Goal: Task Accomplishment & Management: Manage account settings

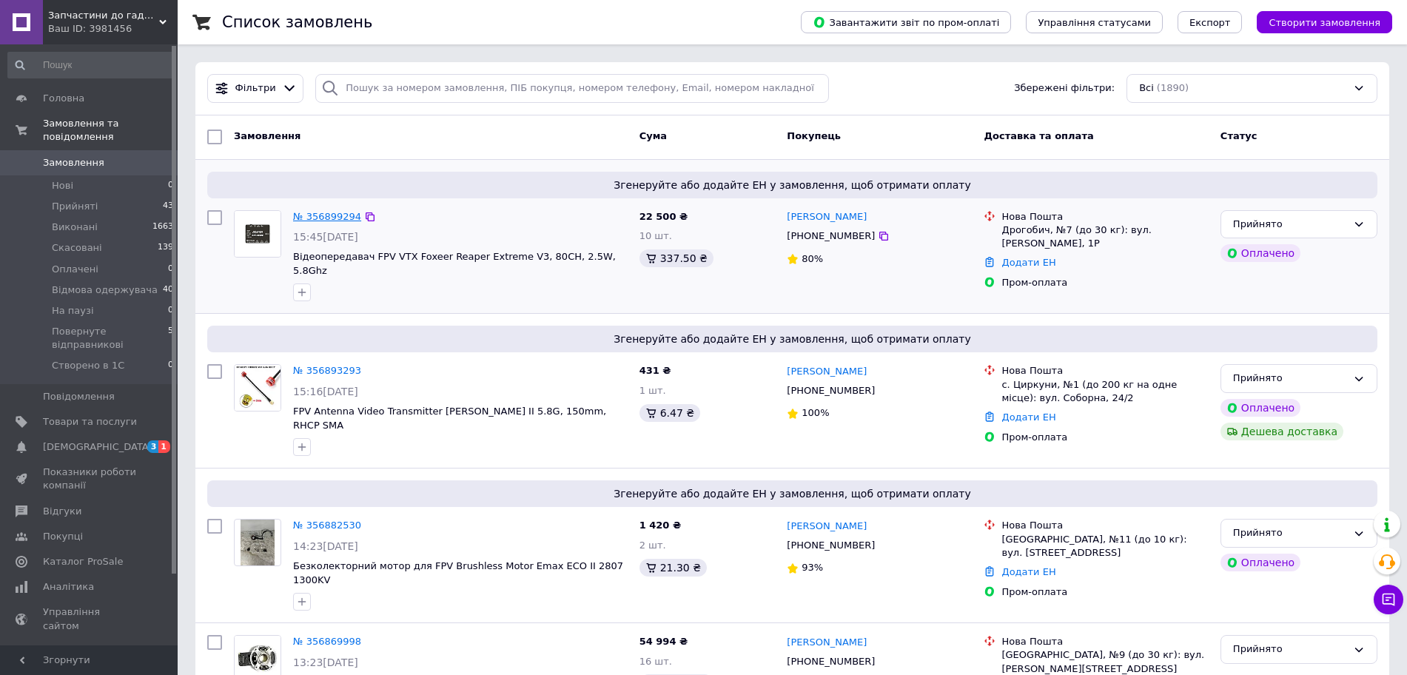
click at [329, 219] on link "№ 356899294" at bounding box center [327, 216] width 68 height 11
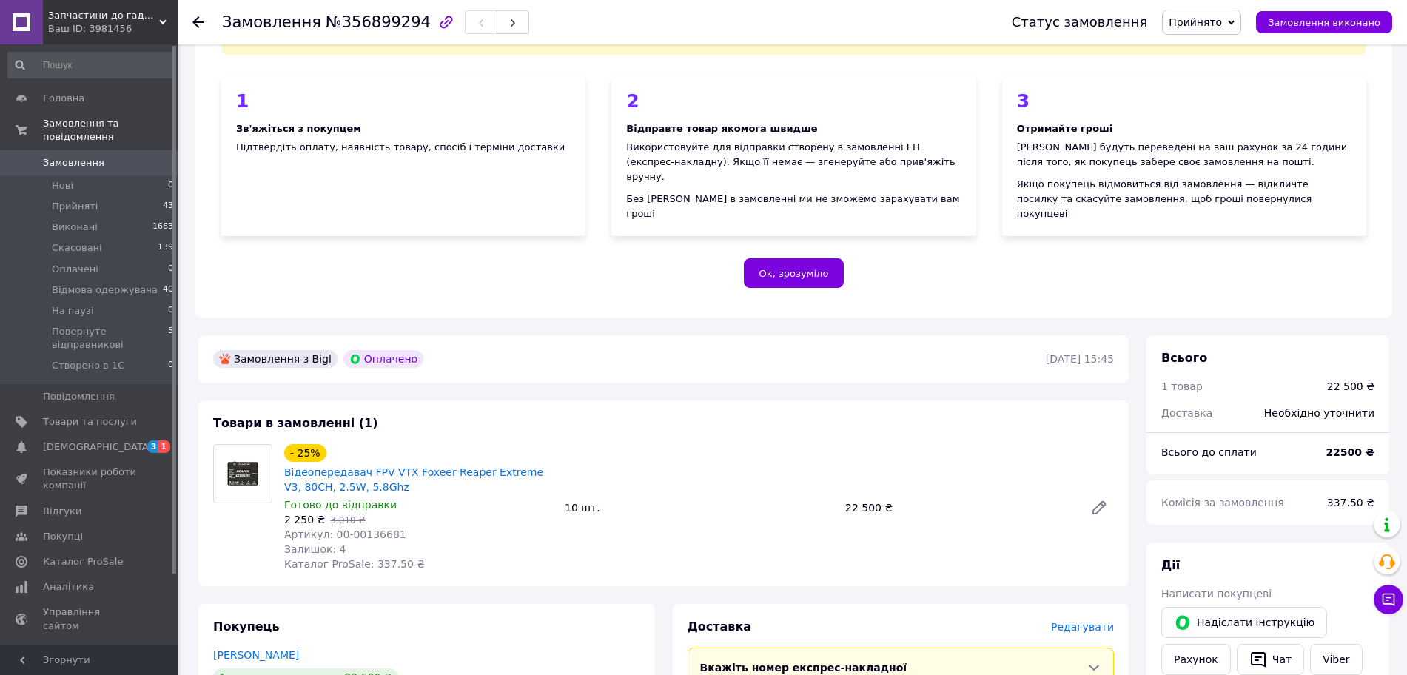
scroll to position [370, 0]
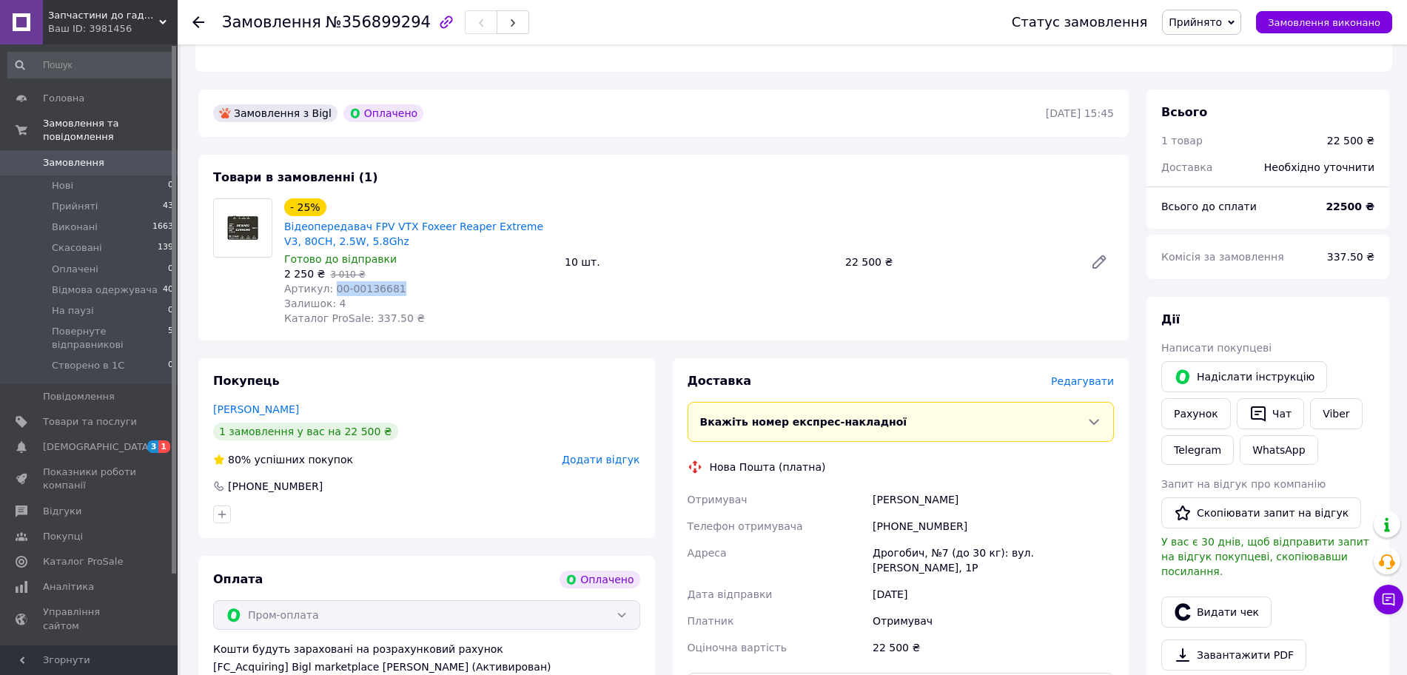
drag, startPoint x: 328, startPoint y: 275, endPoint x: 393, endPoint y: 275, distance: 65.1
click at [393, 281] on div "Артикул: 00-00136681" at bounding box center [418, 288] width 269 height 15
copy span "00-00136681"
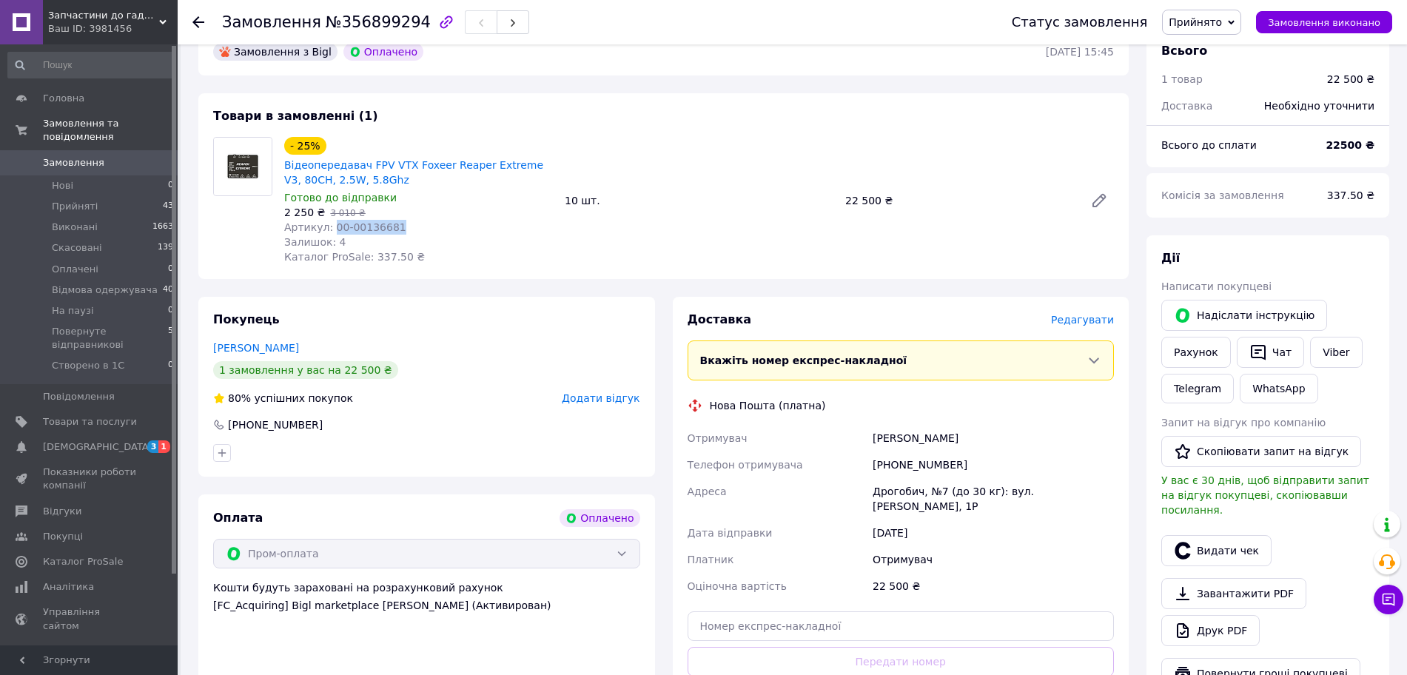
scroll to position [555, 0]
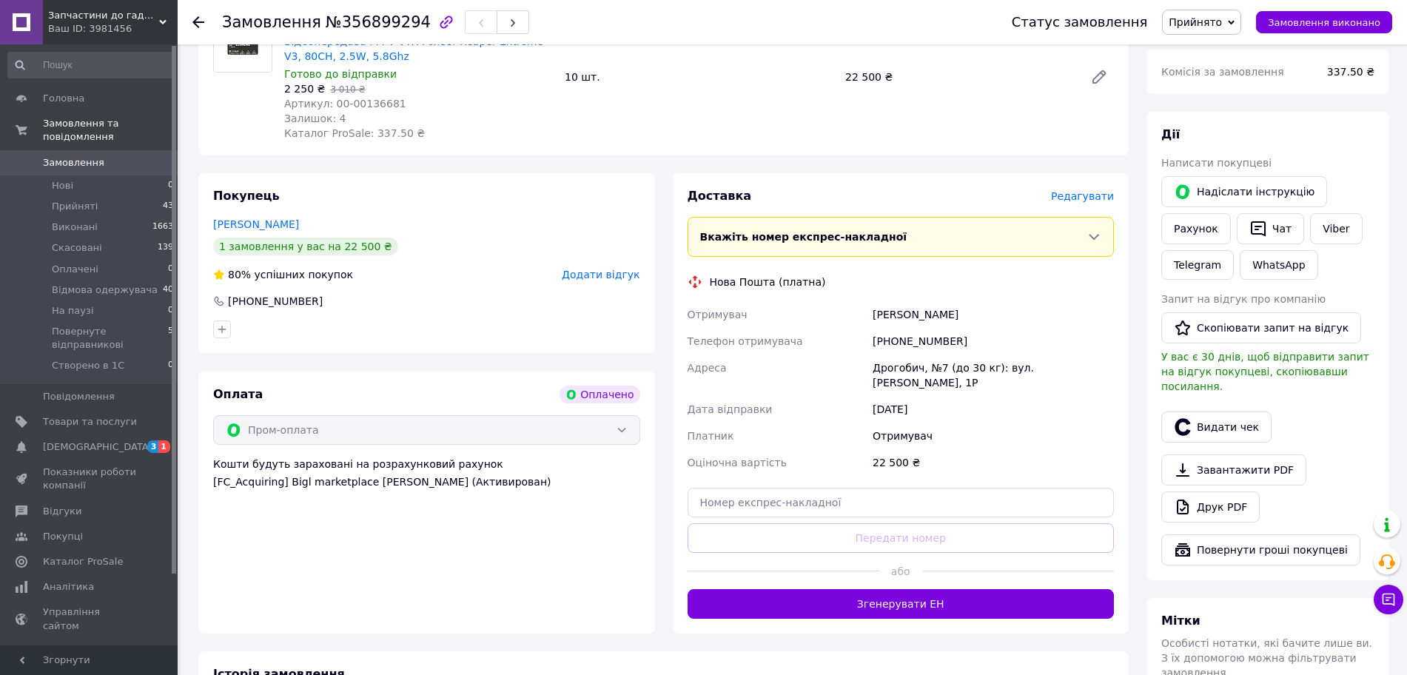
click at [935, 302] on div "Михайло Градович" at bounding box center [992, 314] width 247 height 27
click at [936, 301] on div "Михайло Градович" at bounding box center [992, 314] width 247 height 27
copy div "Михайло Градович"
click at [879, 430] on div "Отримувач" at bounding box center [992, 436] width 247 height 27
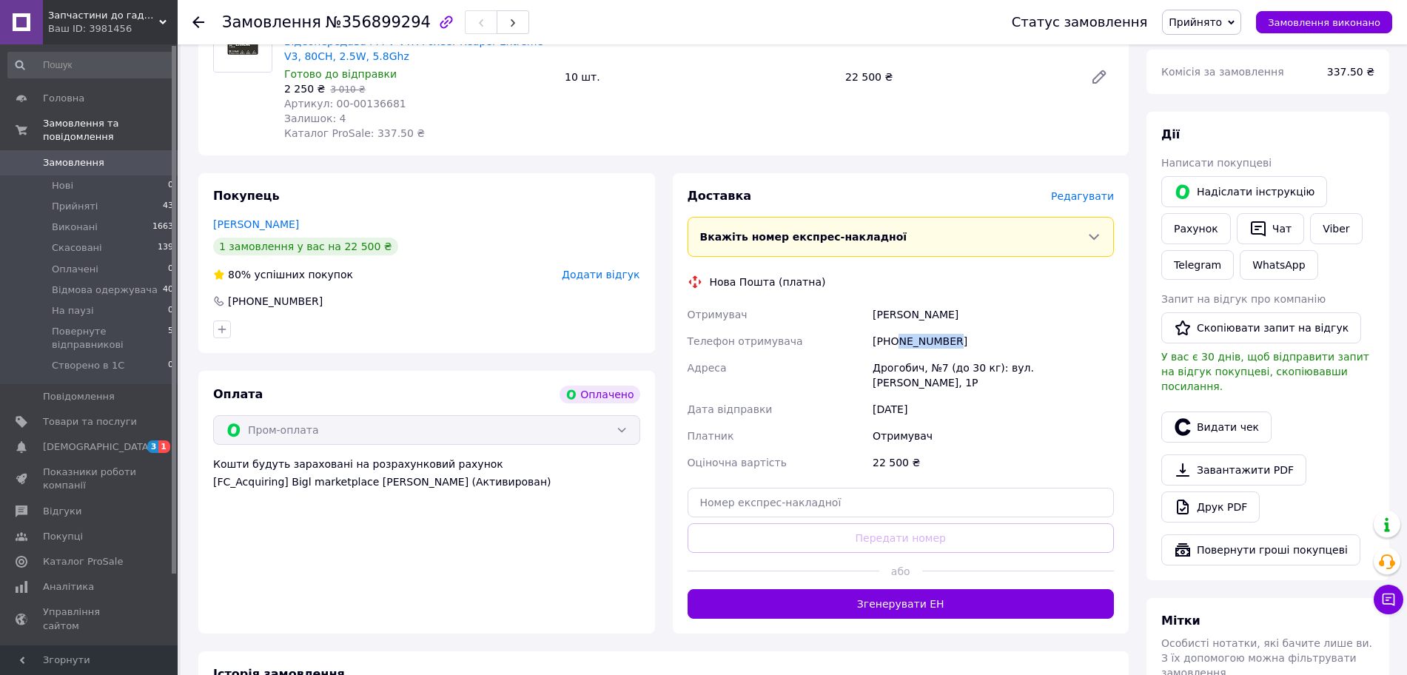
drag, startPoint x: 896, startPoint y: 326, endPoint x: 958, endPoint y: 326, distance: 62.2
click at [958, 328] on div "+380979042127" at bounding box center [992, 341] width 247 height 27
copy div "979042127"
click at [823, 361] on div "Адреса" at bounding box center [777, 374] width 186 height 41
click at [897, 354] on div "Дрогобич, №7 (до 30 кг): вул. [PERSON_NAME], 1Р" at bounding box center [992, 374] width 247 height 41
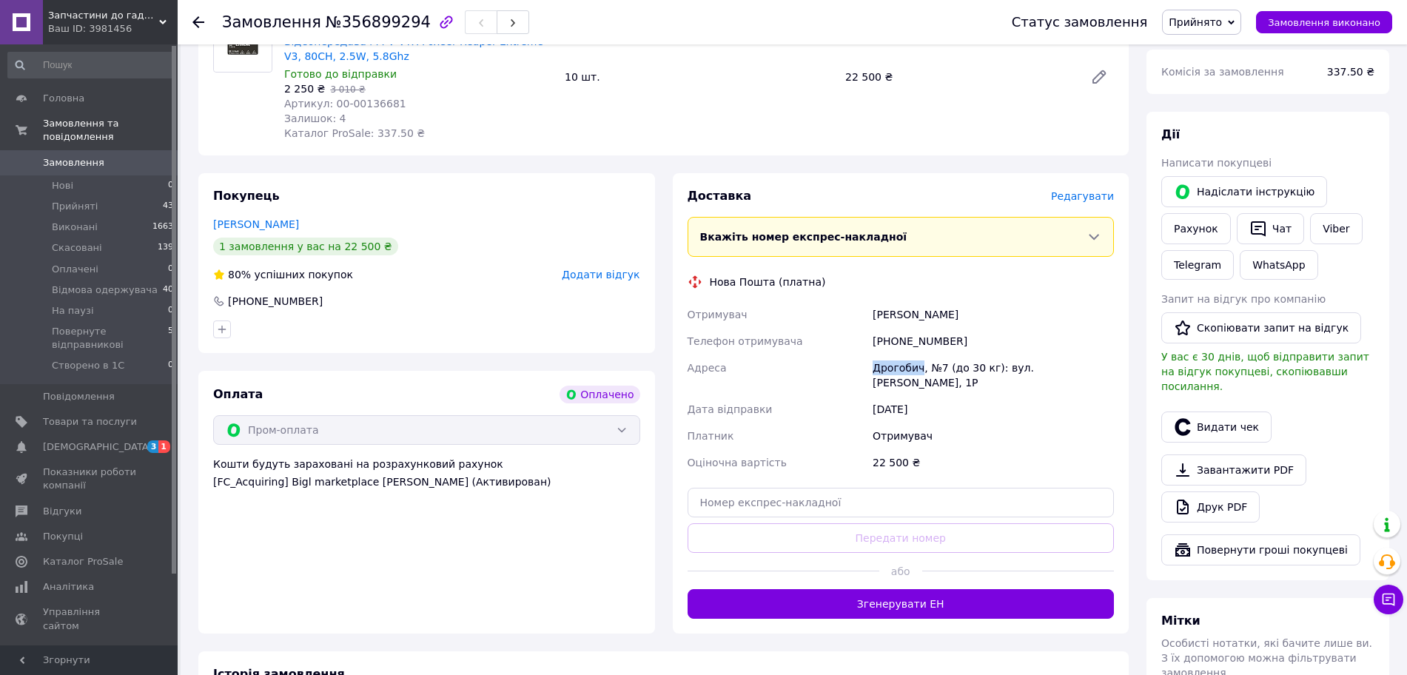
click at [897, 354] on div "Дрогобич, №7 (до 30 кг): вул. [PERSON_NAME], 1Р" at bounding box center [992, 374] width 247 height 41
copy div "Дрогобич"
click at [797, 405] on div "Дата відправки" at bounding box center [777, 409] width 186 height 27
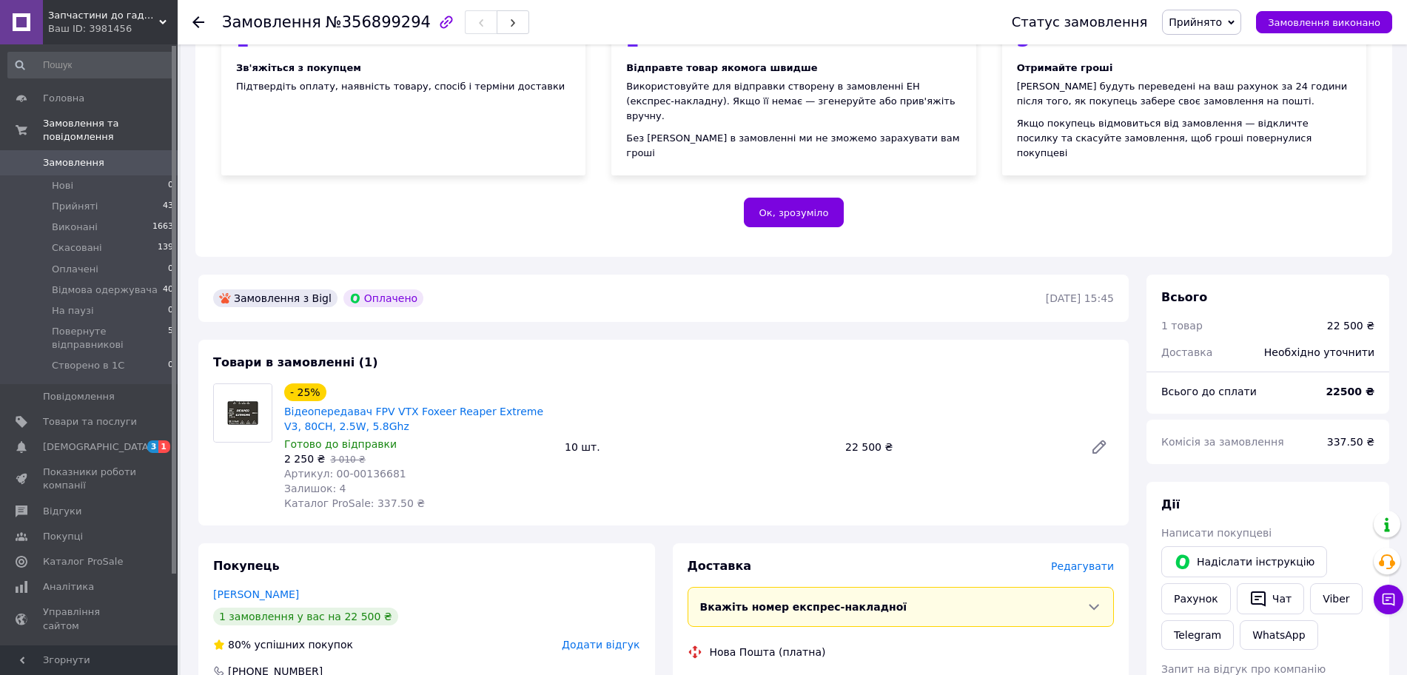
click at [201, 21] on icon at bounding box center [198, 22] width 12 height 12
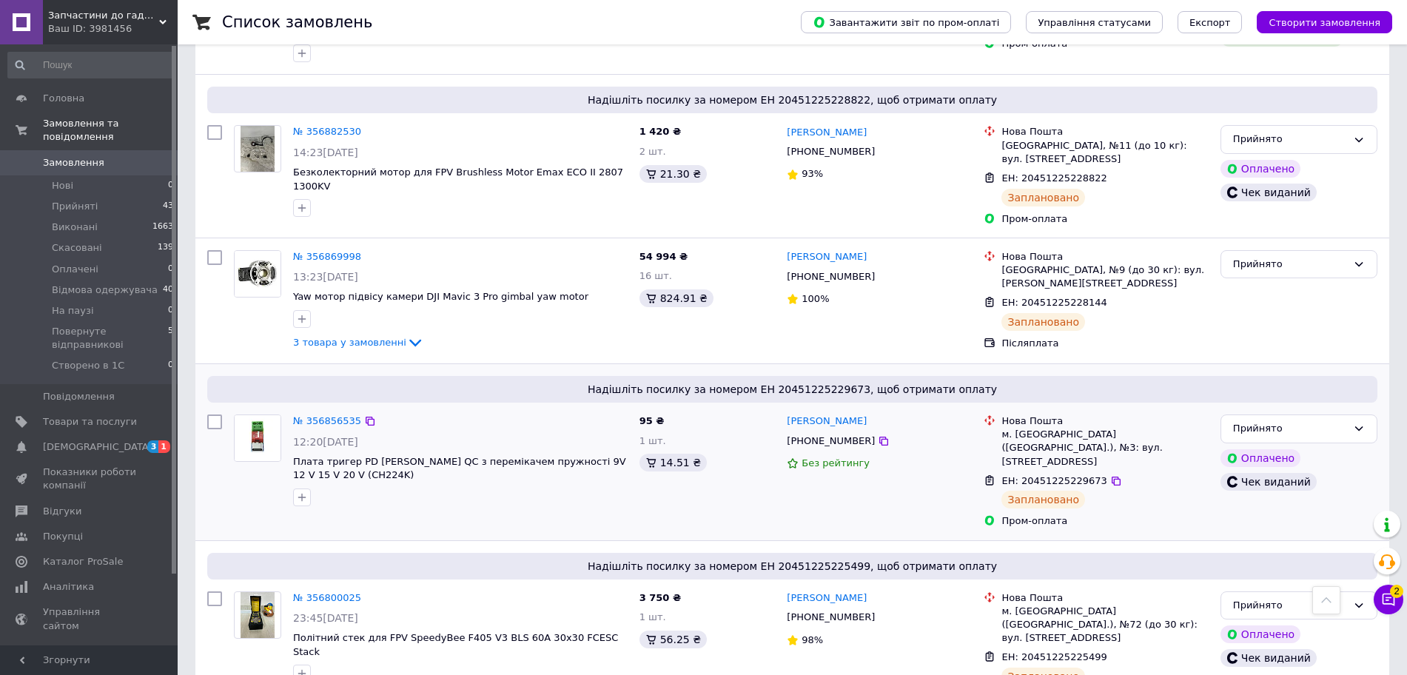
scroll to position [185, 0]
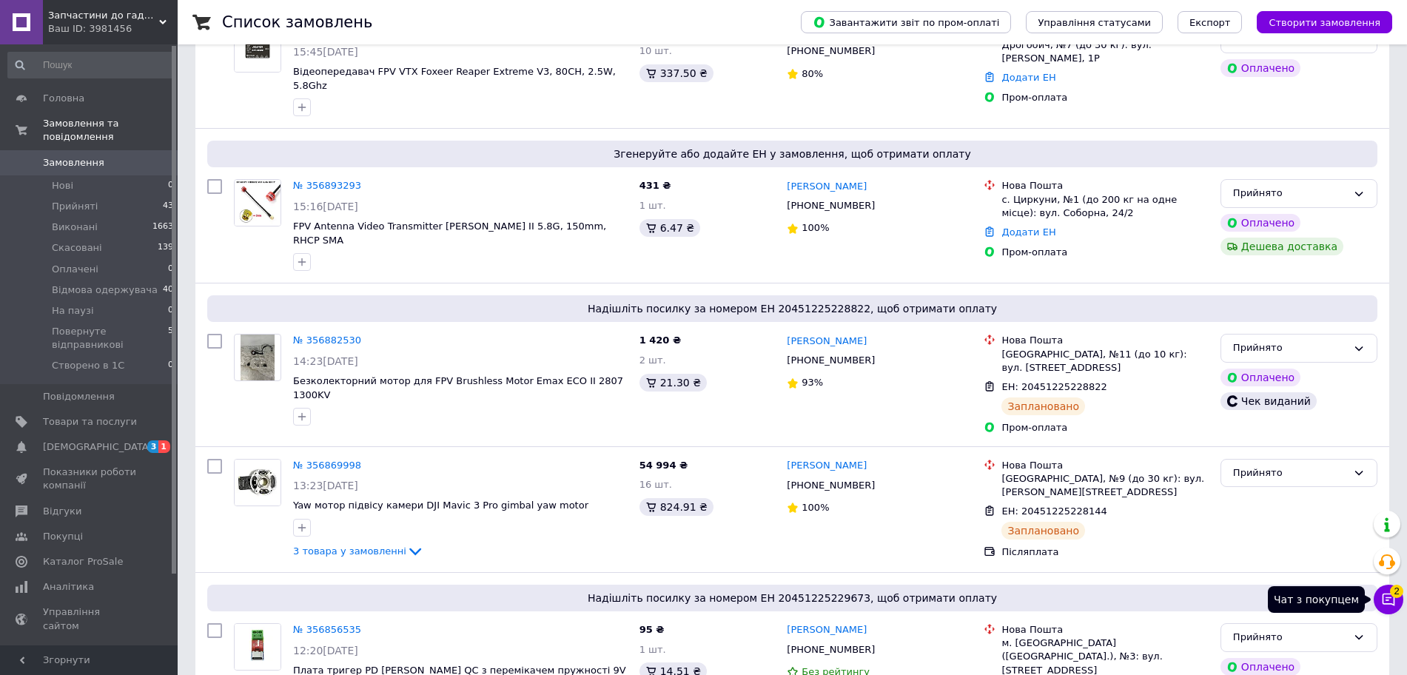
click at [1387, 596] on icon at bounding box center [1388, 599] width 15 height 15
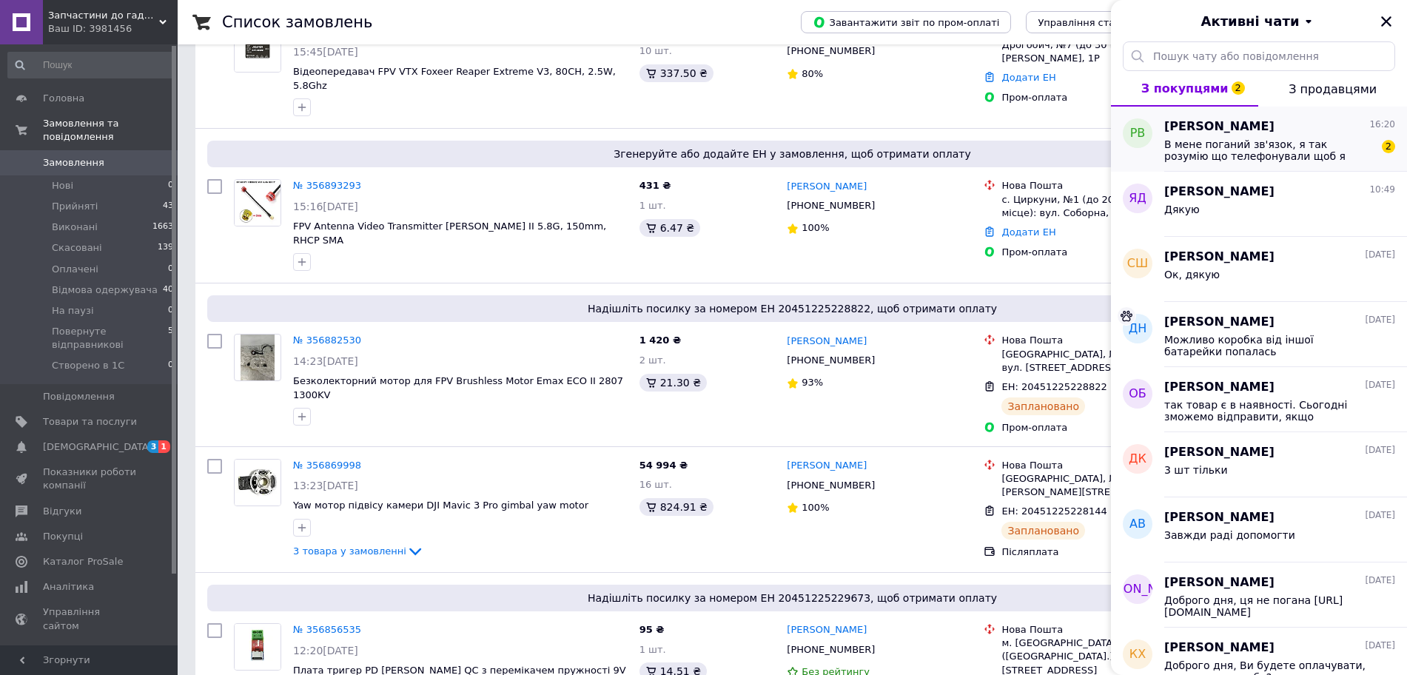
click at [1324, 161] on span "В мене поганий зв'язок, я так розумію що телефонували щоб я підтвердив замовлен…" at bounding box center [1269, 150] width 210 height 24
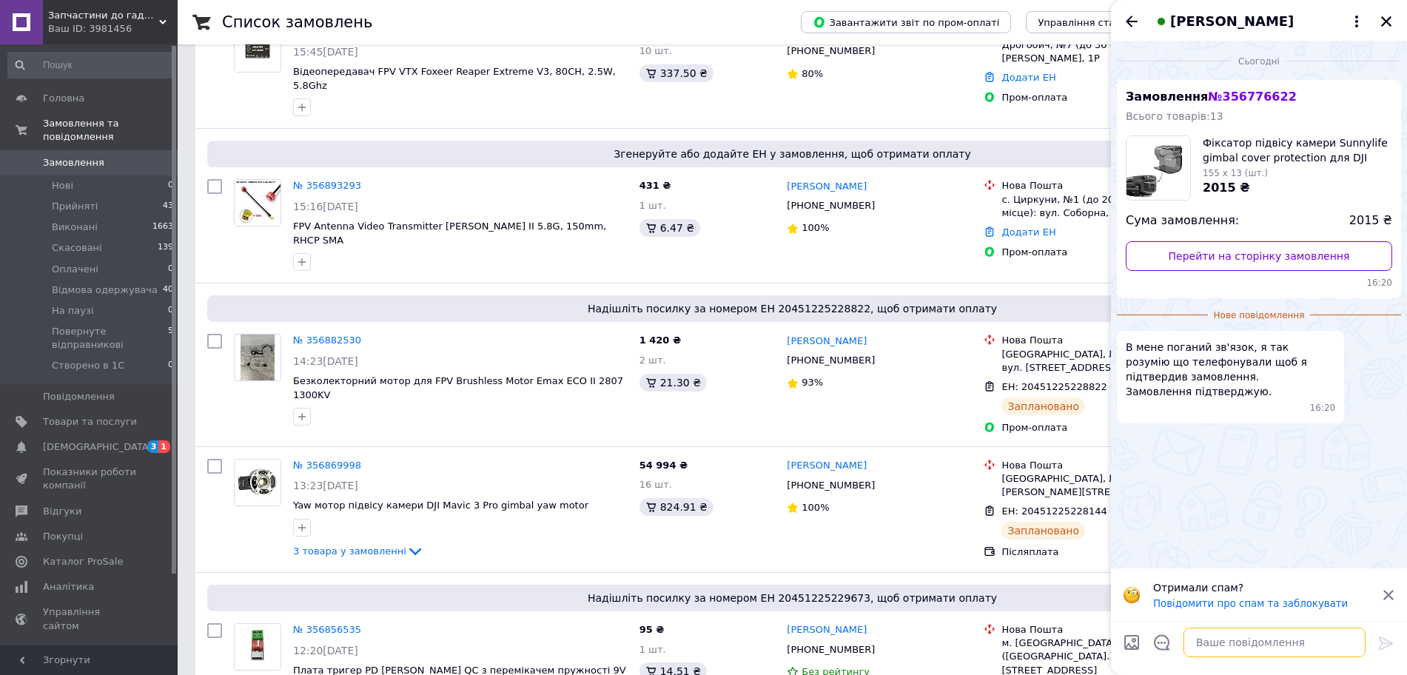
drag, startPoint x: 1250, startPoint y: 647, endPoint x: 1257, endPoint y: 639, distance: 11.6
click at [1256, 639] on textarea at bounding box center [1274, 642] width 182 height 30
type textarea "д"
type textarea "Доброго дня, сьогодні відправимо"
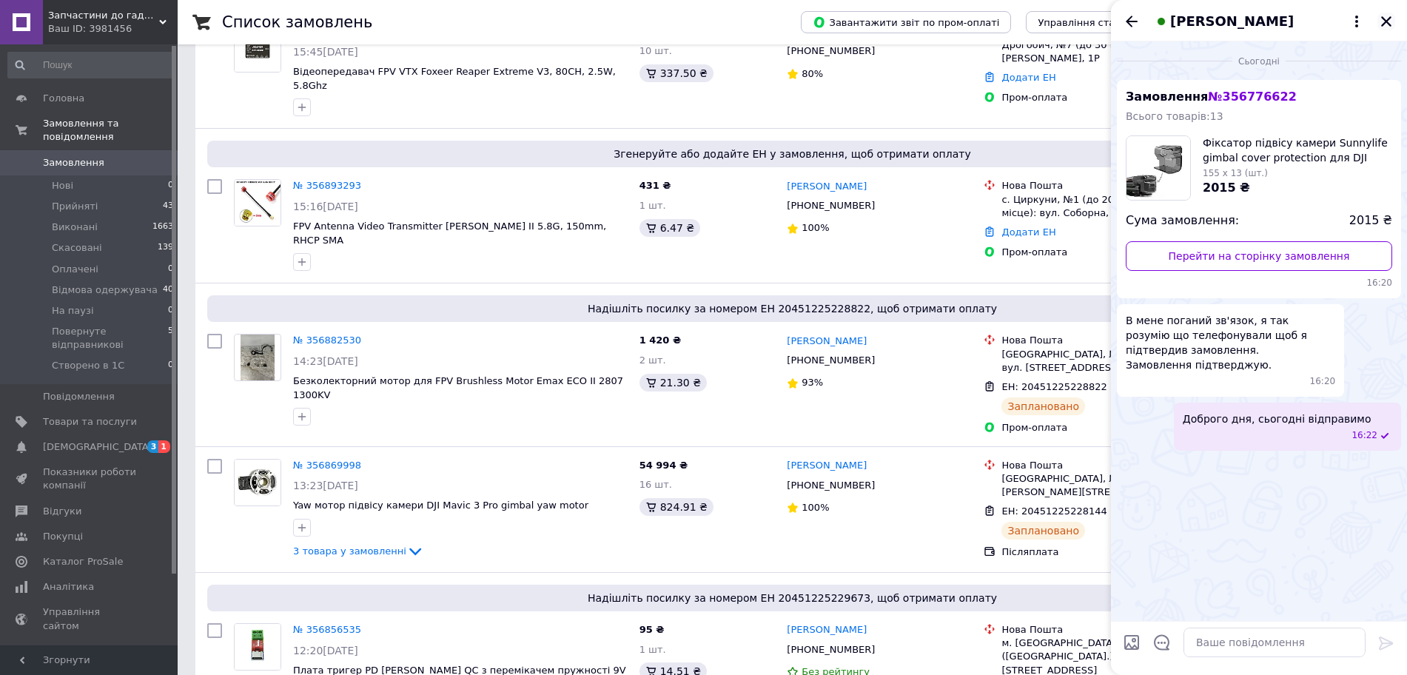
click at [1384, 18] on icon "Закрити" at bounding box center [1386, 21] width 10 height 10
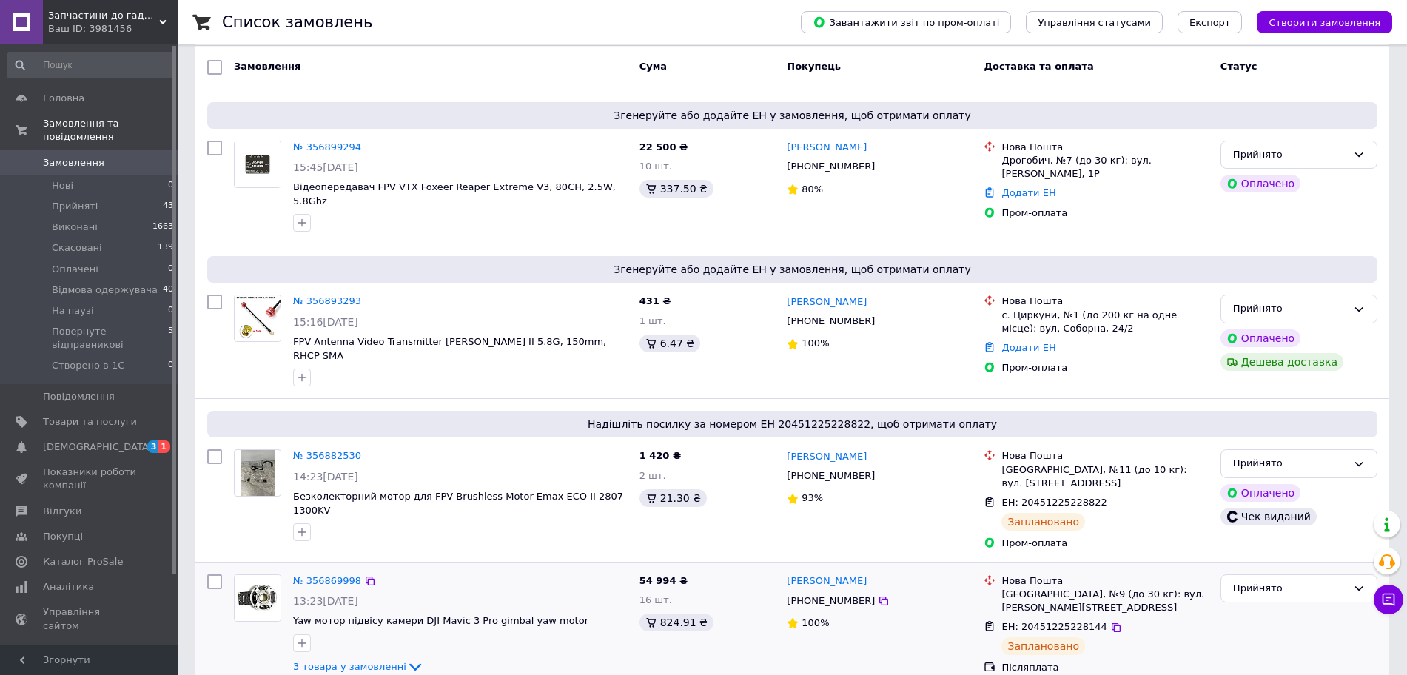
scroll to position [0, 0]
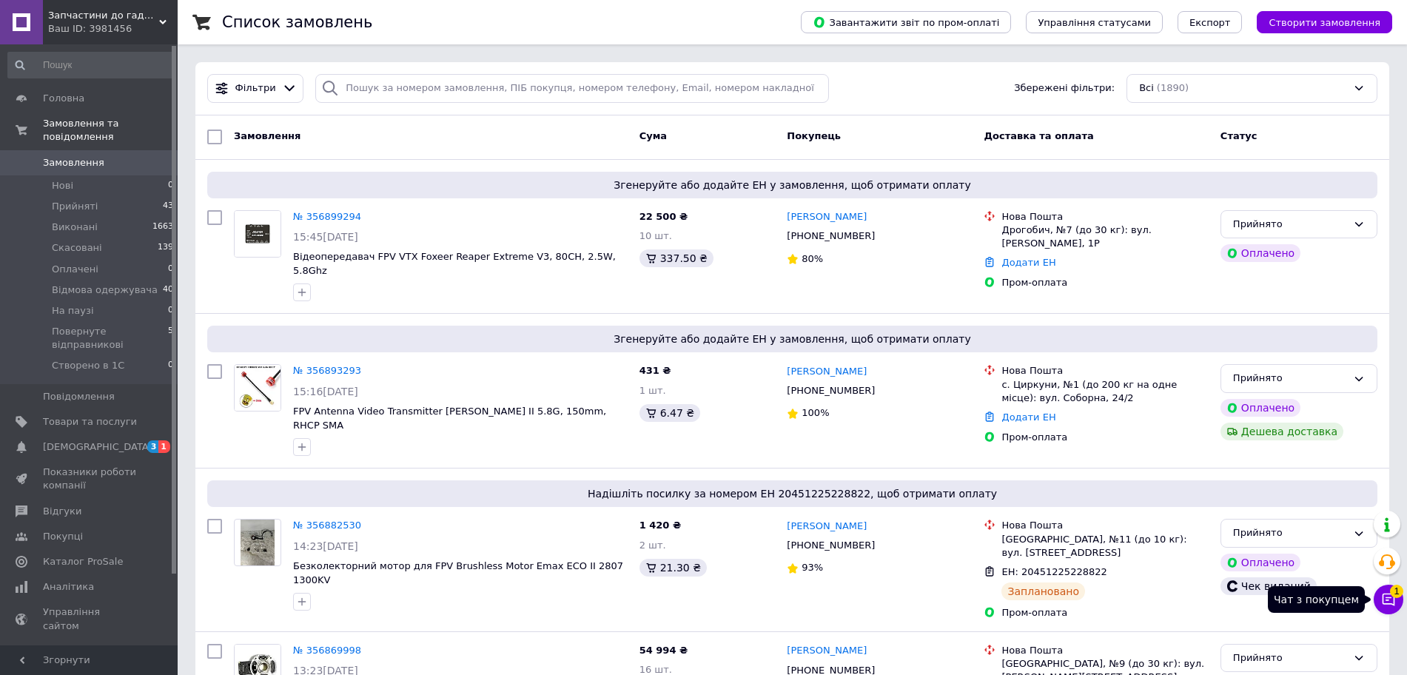
click at [1399, 597] on button "Чат з покупцем 1" at bounding box center [1388, 600] width 30 height 30
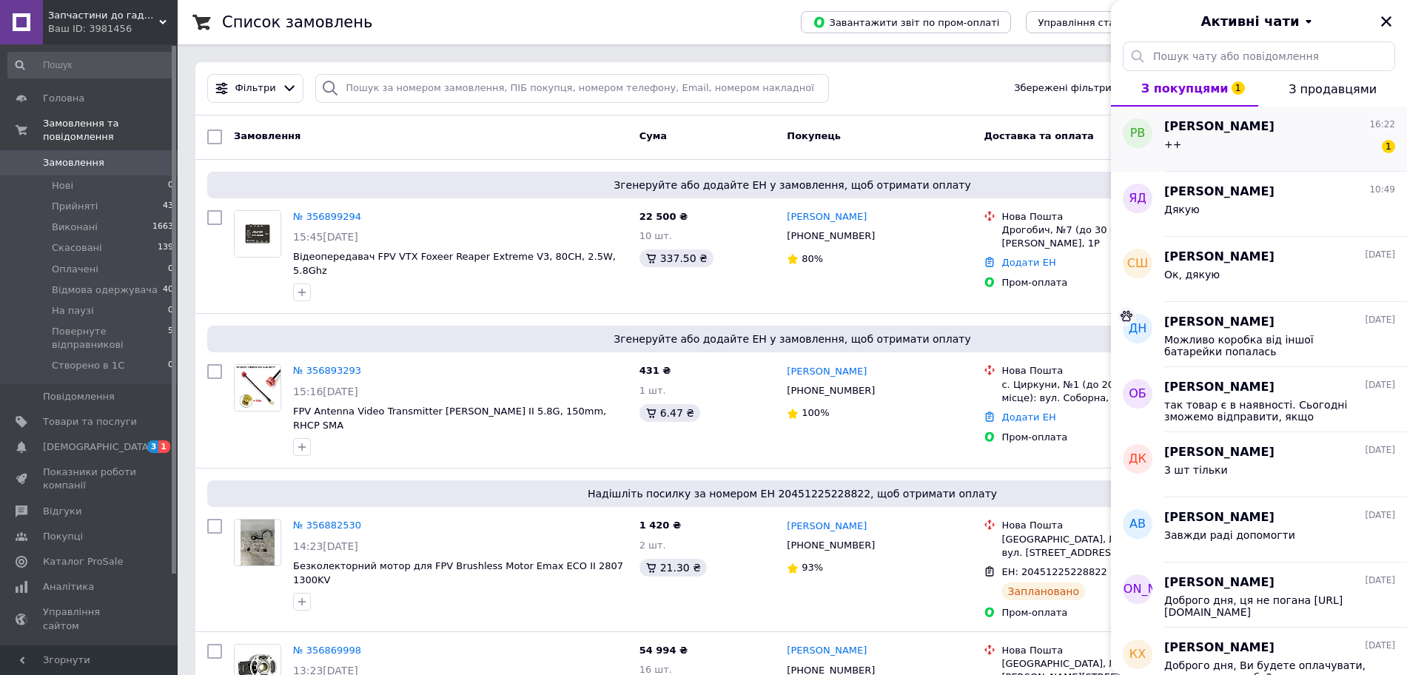
click at [1290, 164] on div "Руслан Вишневський 16:22 ++ 1" at bounding box center [1285, 139] width 243 height 65
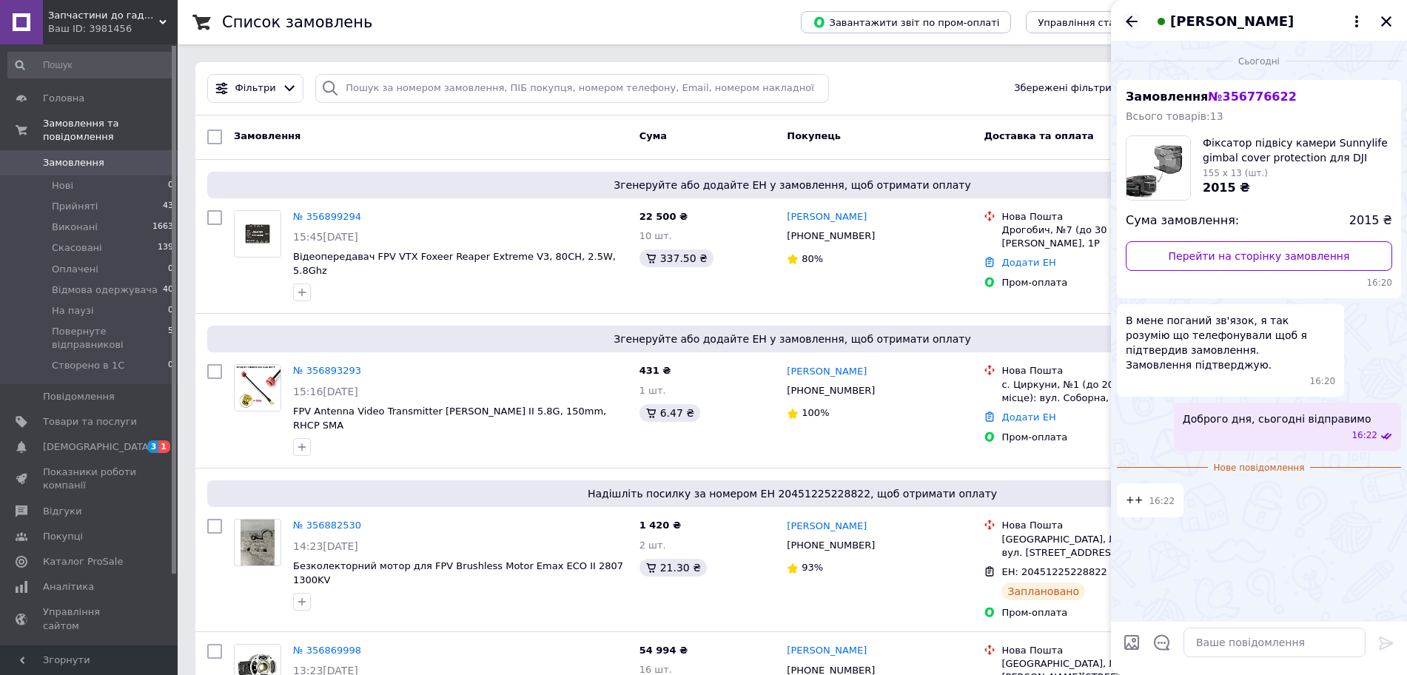
click at [1127, 18] on icon "Назад" at bounding box center [1132, 22] width 18 height 18
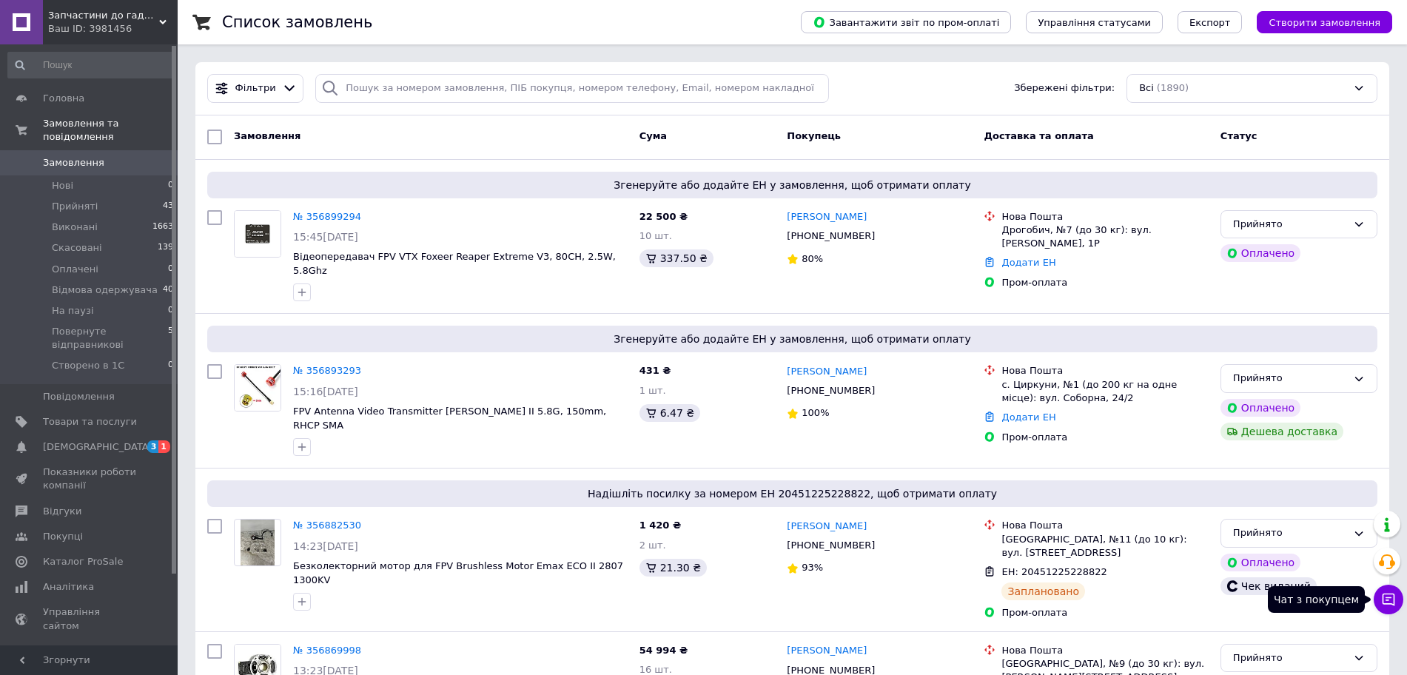
click at [1398, 604] on button "Чат з покупцем" at bounding box center [1388, 600] width 30 height 30
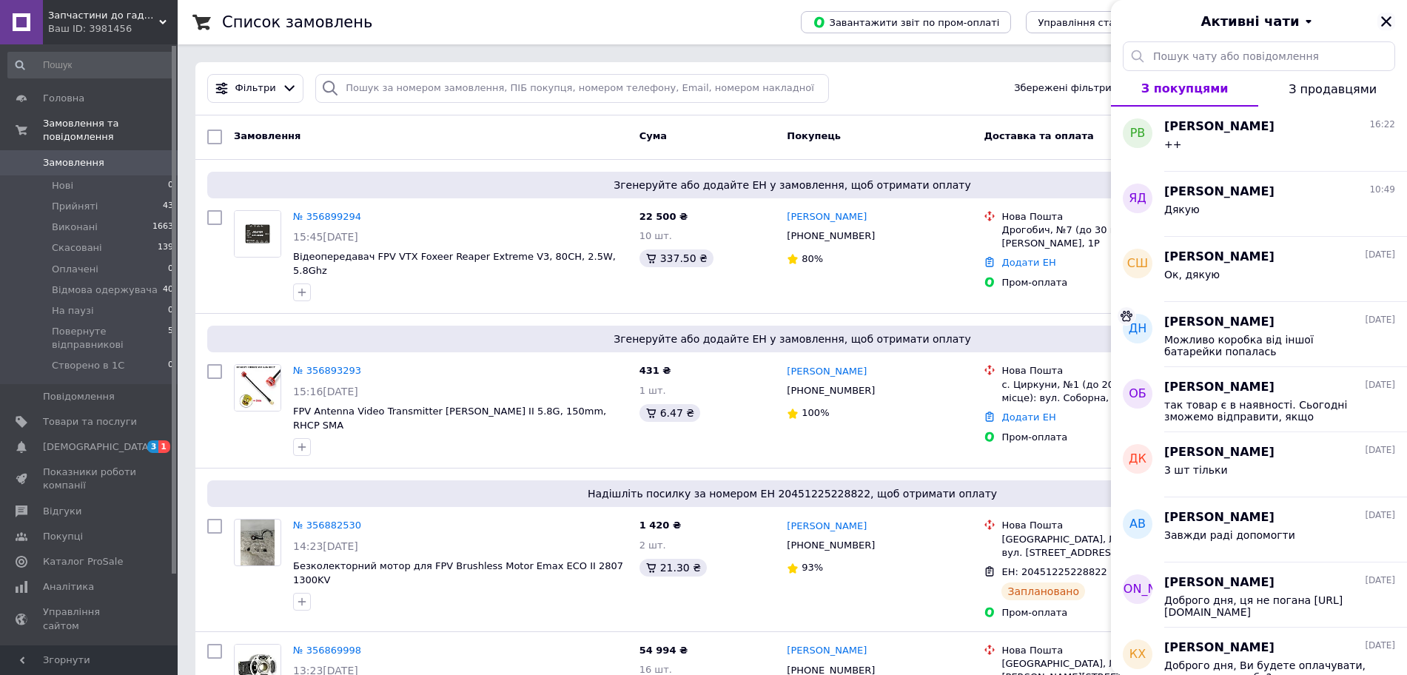
click at [1386, 25] on icon "Закрити" at bounding box center [1385, 21] width 13 height 13
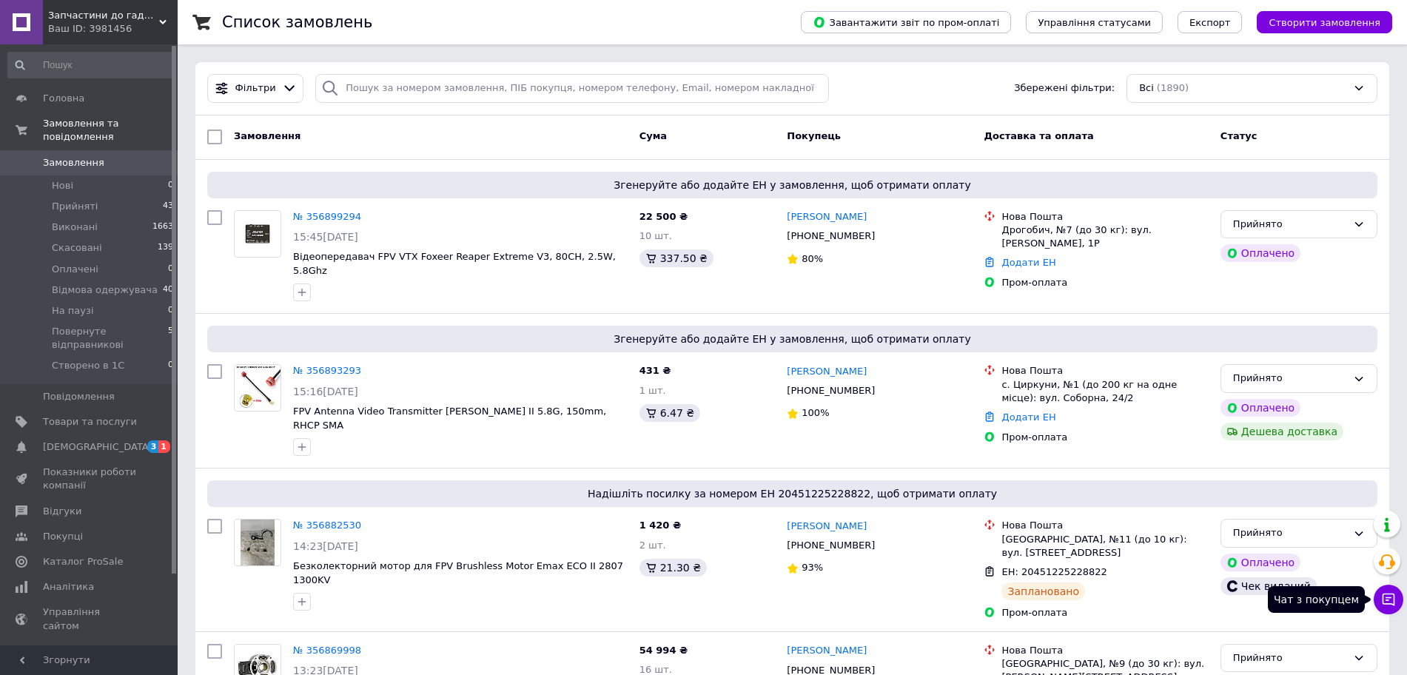
click at [1390, 599] on icon at bounding box center [1388, 599] width 15 height 15
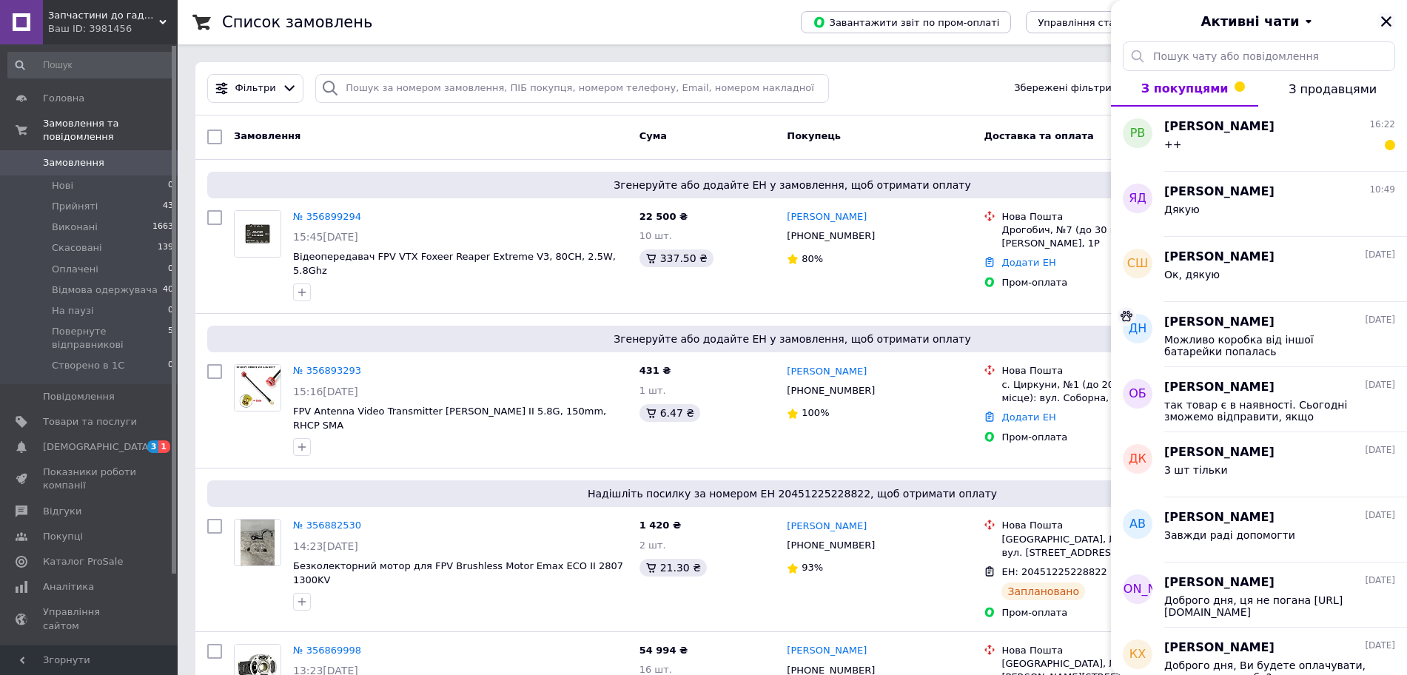
click at [1385, 25] on icon "Закрити" at bounding box center [1385, 21] width 13 height 13
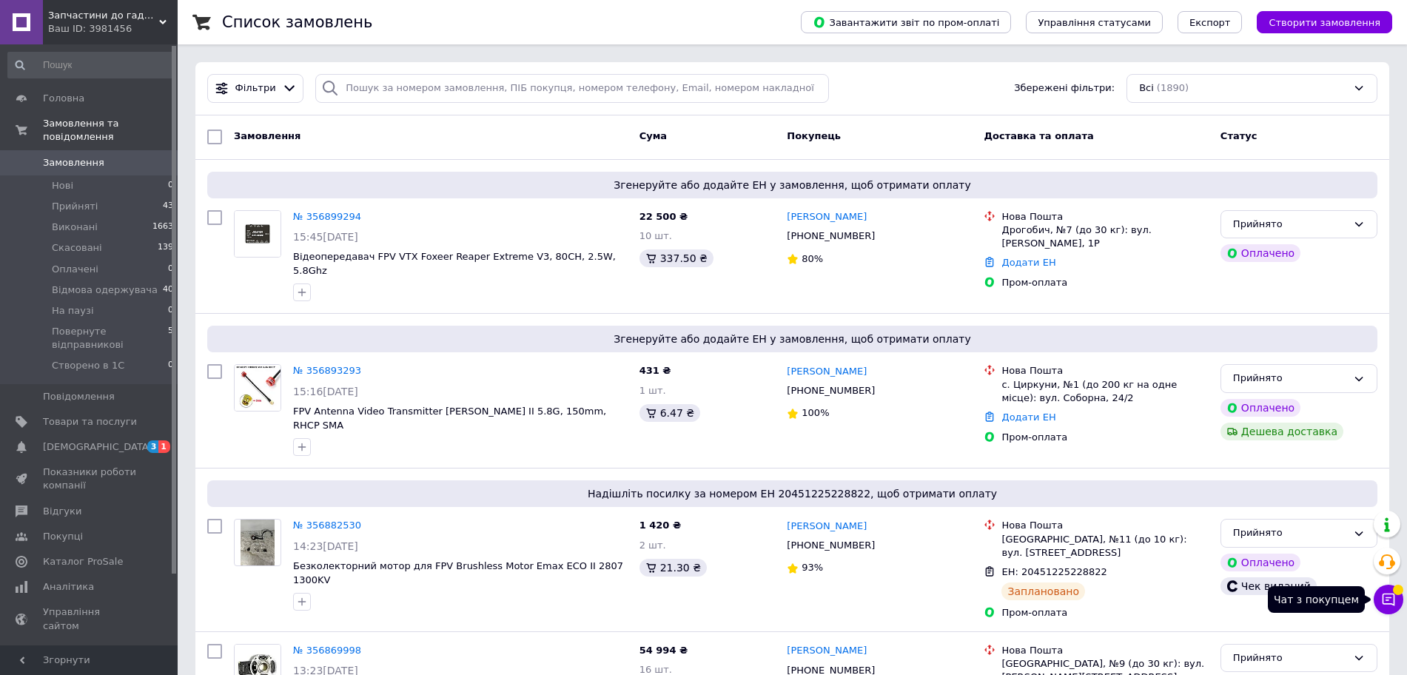
click at [1389, 612] on button "Чат з покупцем" at bounding box center [1388, 600] width 30 height 30
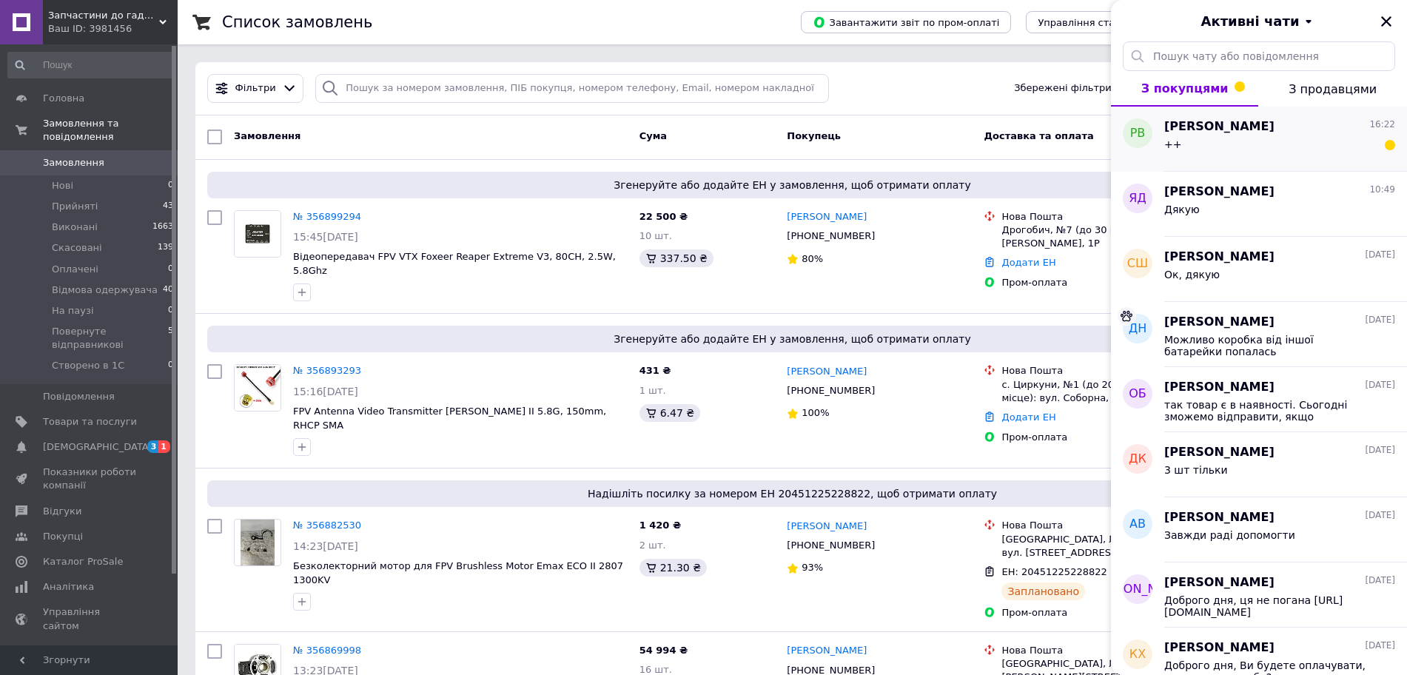
click at [1371, 143] on div "++" at bounding box center [1279, 147] width 231 height 24
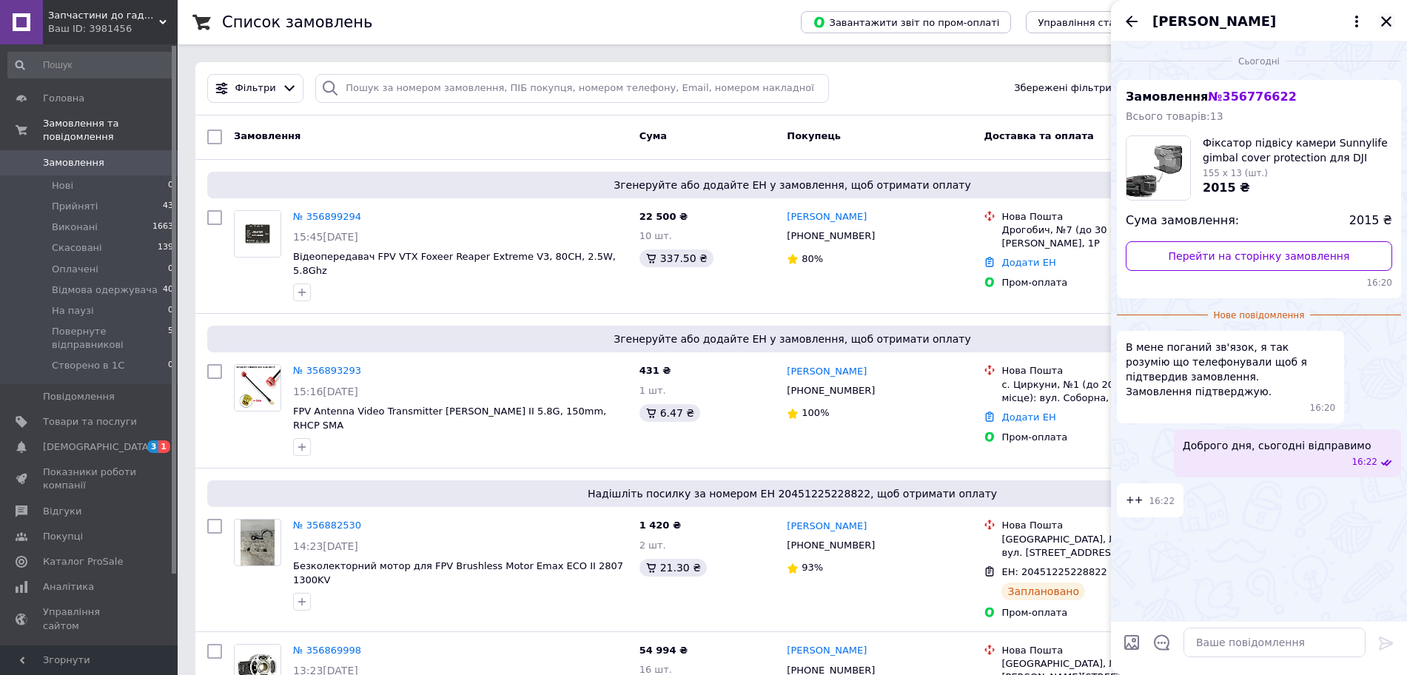
click at [1387, 23] on icon "Закрити" at bounding box center [1386, 21] width 10 height 10
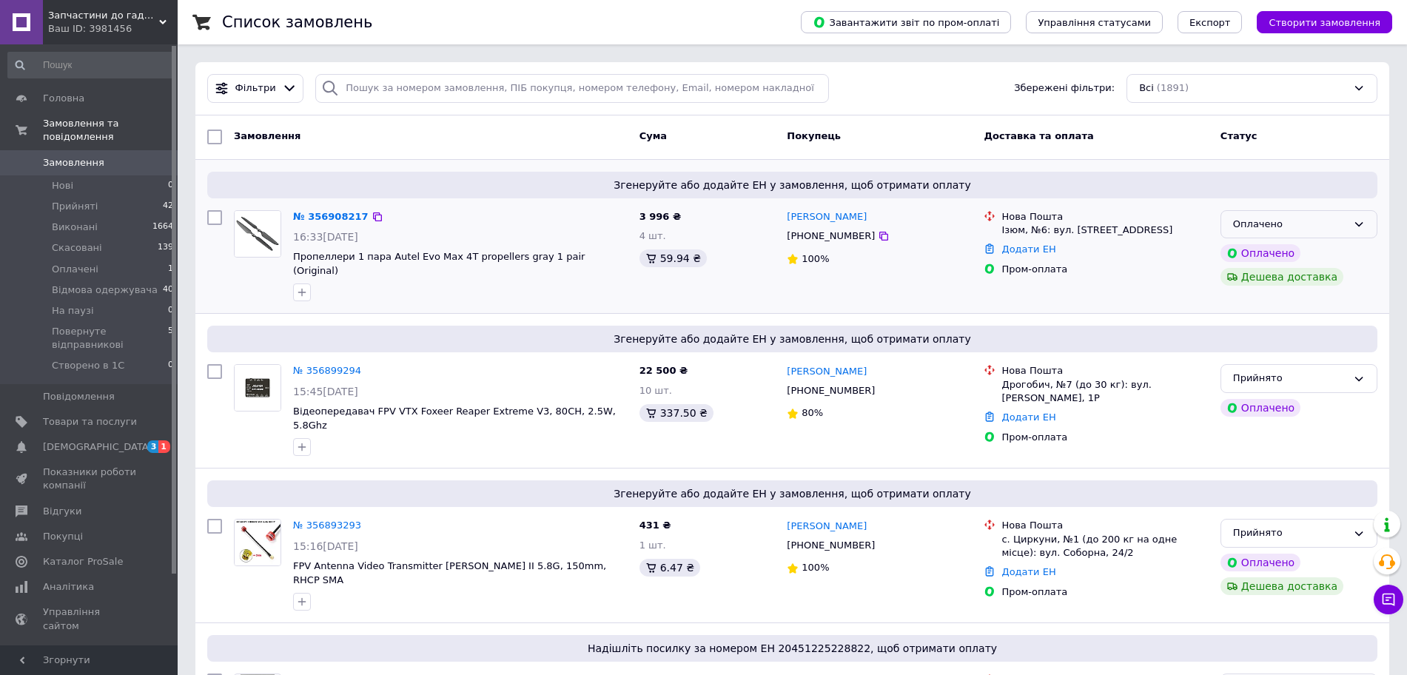
click at [1250, 225] on div "Оплачено" at bounding box center [1290, 225] width 114 height 16
click at [1259, 258] on li "Прийнято" at bounding box center [1298, 254] width 155 height 27
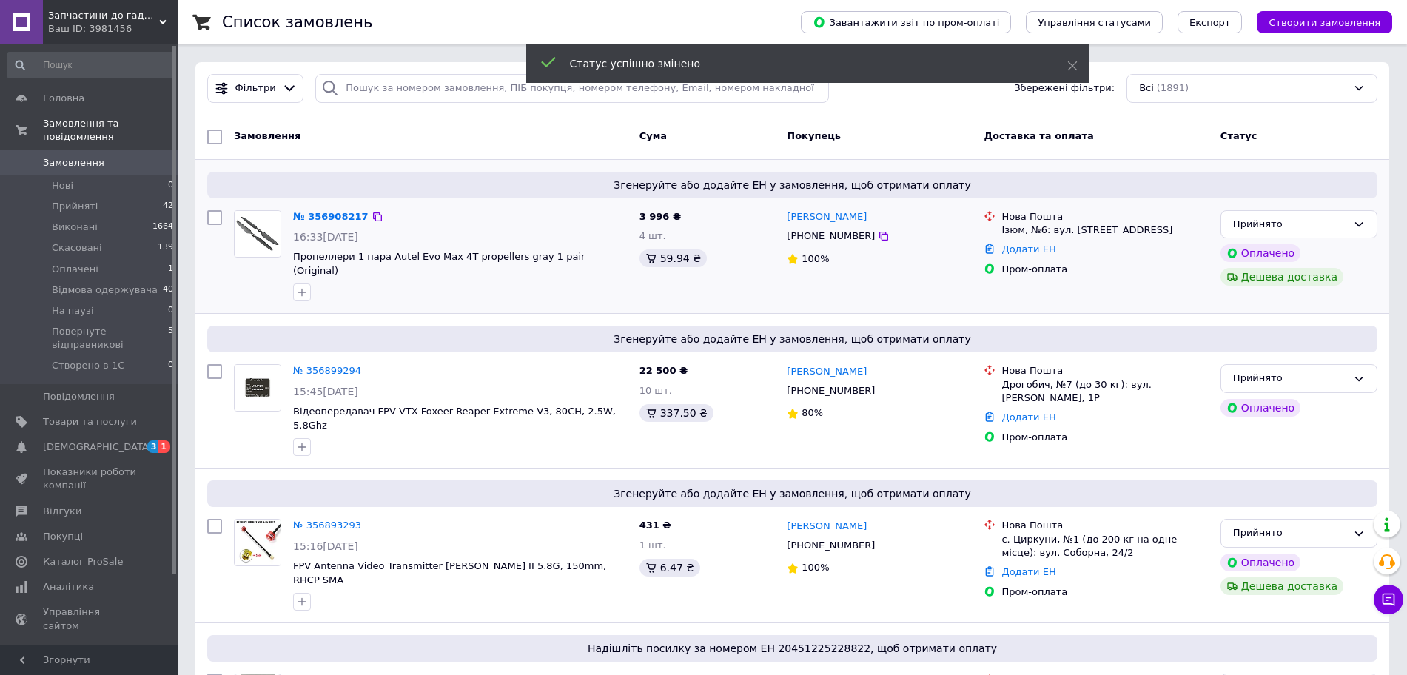
click at [322, 219] on link "№ 356908217" at bounding box center [330, 216] width 75 height 11
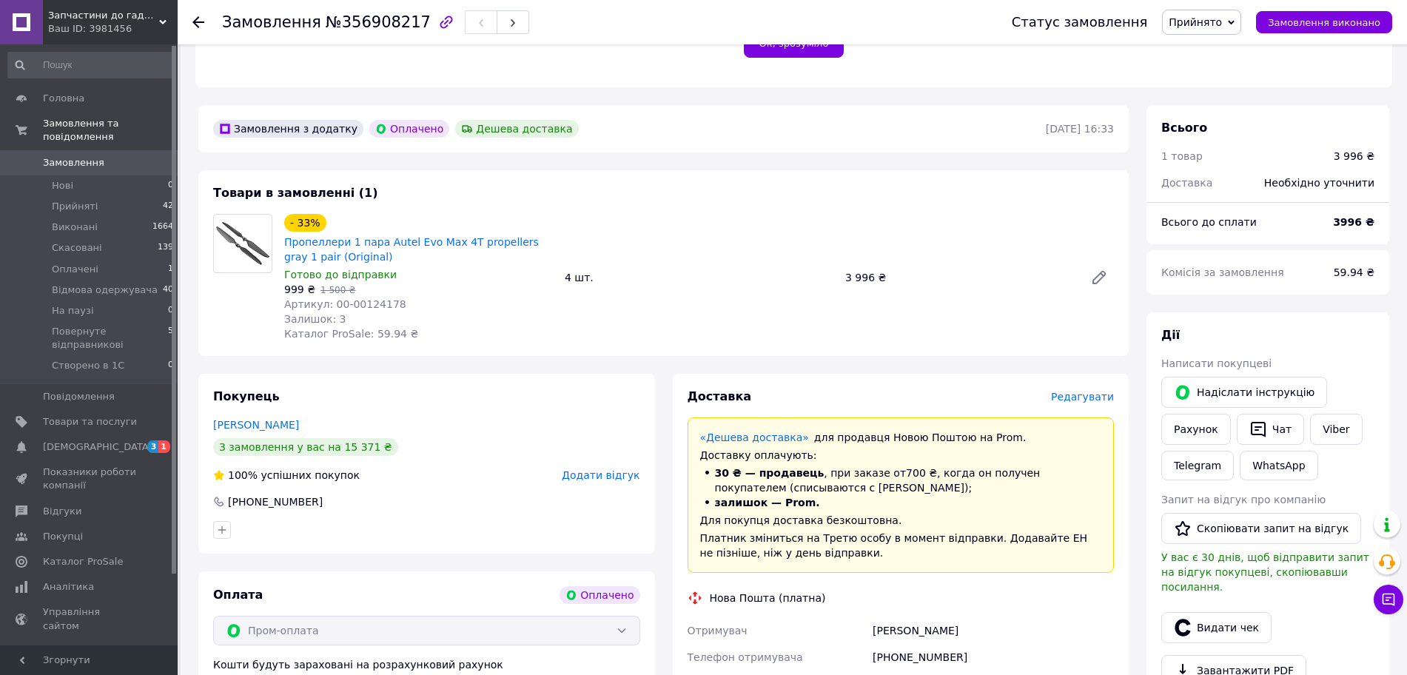
scroll to position [462, 0]
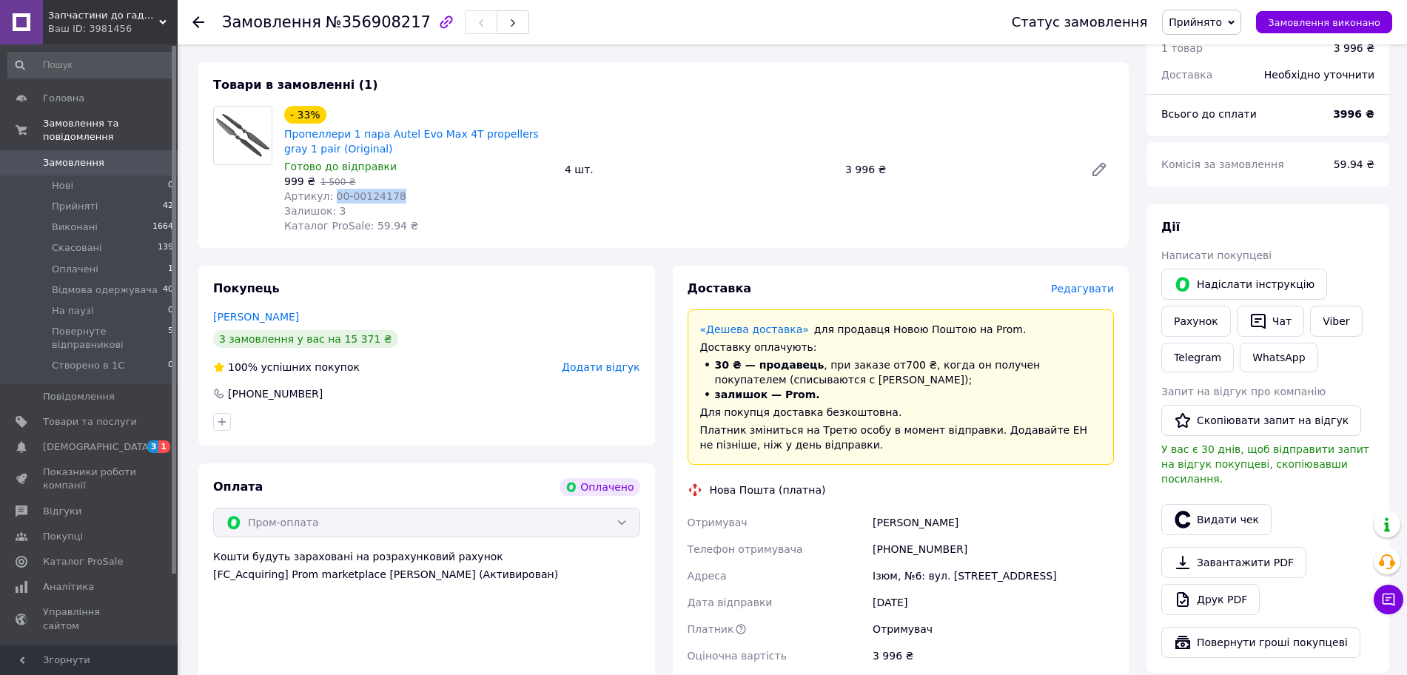
drag, startPoint x: 329, startPoint y: 186, endPoint x: 398, endPoint y: 177, distance: 69.4
click at [398, 189] on div "Артикул: 00-00124178" at bounding box center [418, 196] width 269 height 15
copy span "00-00124178"
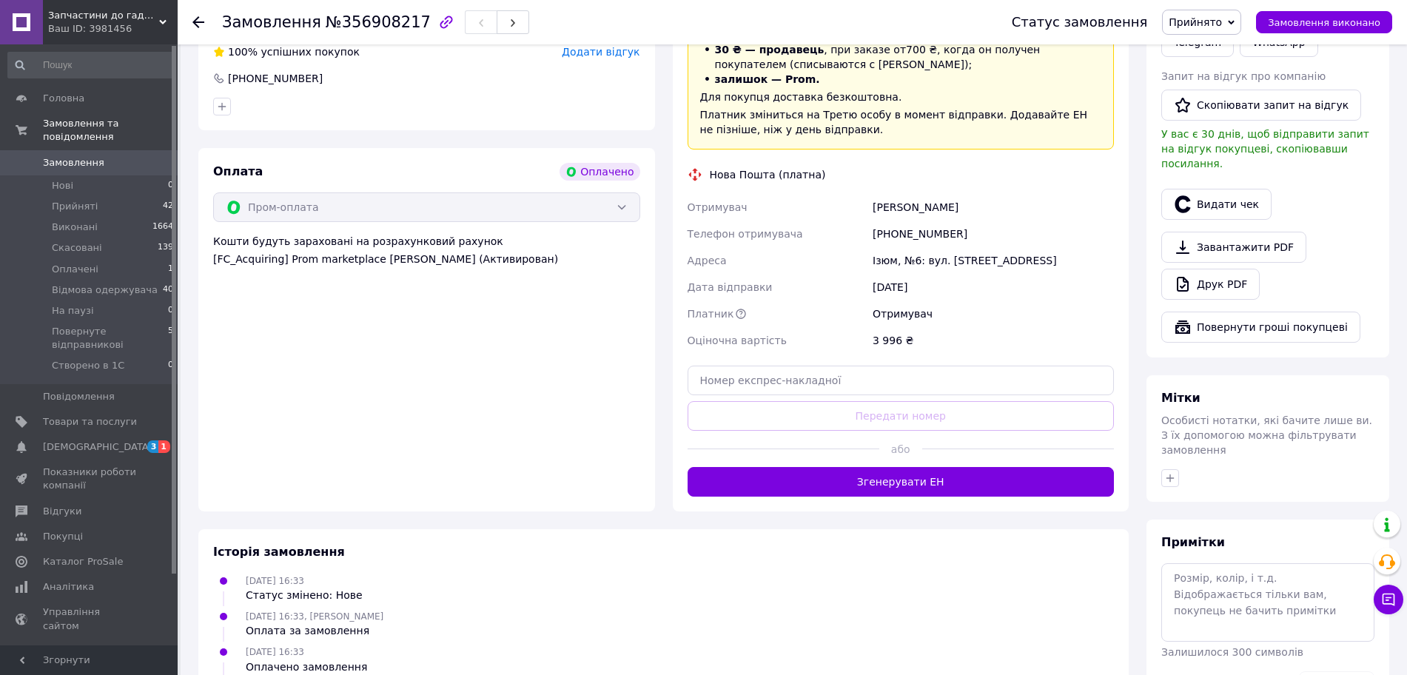
scroll to position [829, 0]
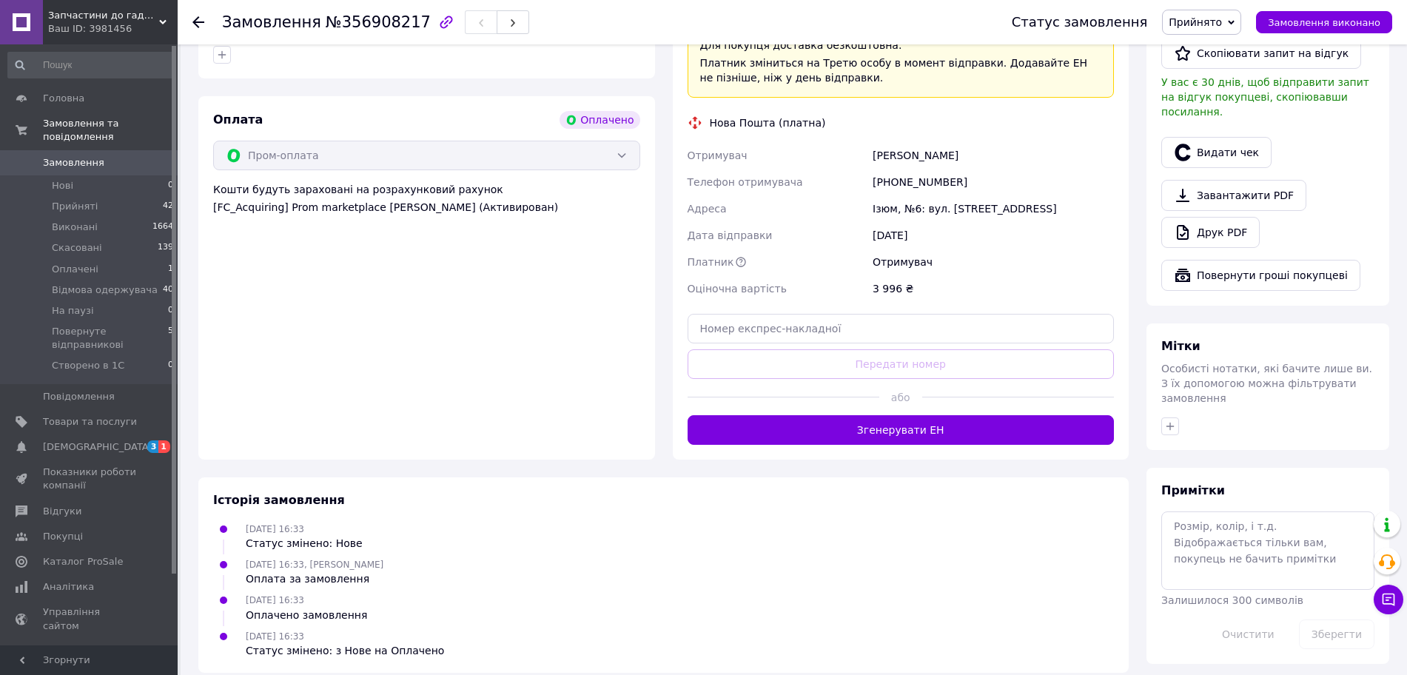
click at [913, 142] on div "Сергій Булеца" at bounding box center [992, 155] width 247 height 27
copy div "Сергій Булеца"
click at [947, 222] on div "12.08.2025" at bounding box center [992, 235] width 247 height 27
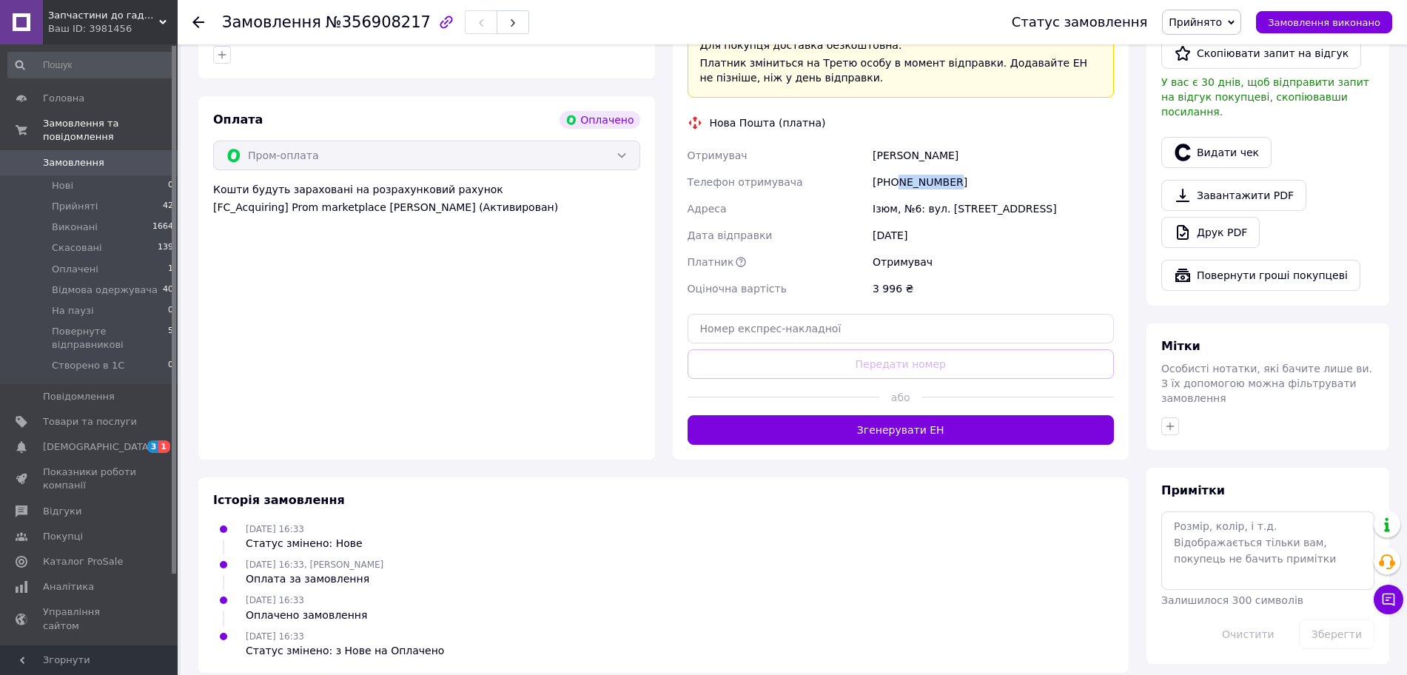
drag, startPoint x: 896, startPoint y: 170, endPoint x: 948, endPoint y: 162, distance: 52.4
click at [948, 169] on div "[PHONE_NUMBER]" at bounding box center [992, 182] width 247 height 27
copy div "503729887"
click at [989, 275] on div "3 996 ₴" at bounding box center [992, 288] width 247 height 27
click at [885, 195] on div "Ізюм, №6: вул. [STREET_ADDRESS]" at bounding box center [992, 208] width 247 height 27
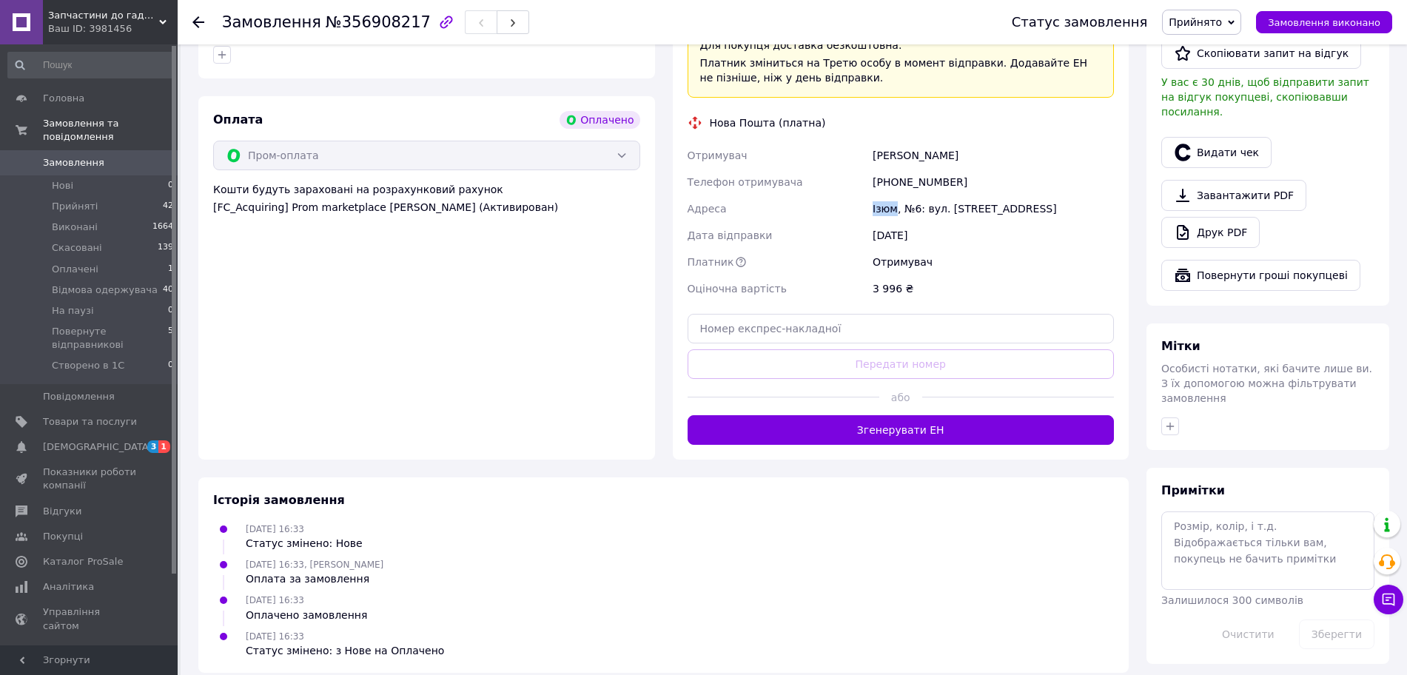
click at [885, 195] on div "Ізюм, №6: вул. [STREET_ADDRESS]" at bounding box center [992, 208] width 247 height 27
copy div "Ізюм"
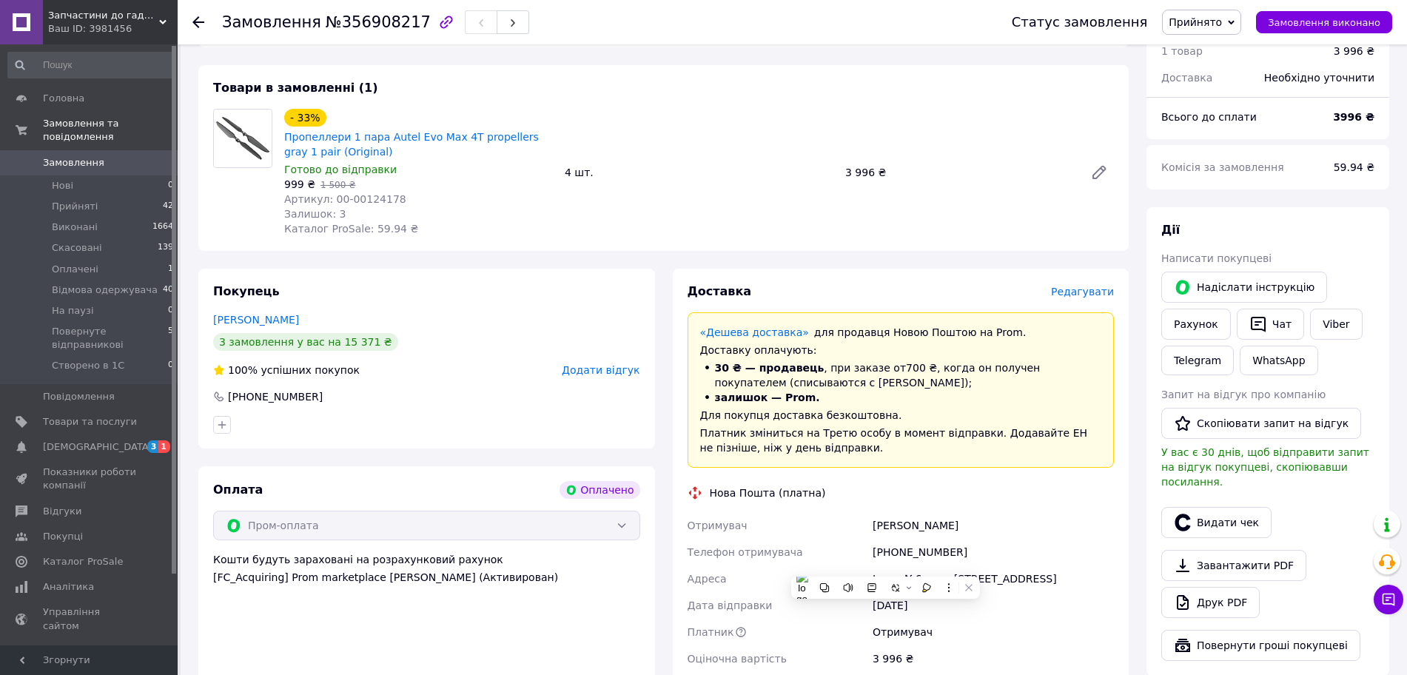
click at [817, 205] on div "- 33% Пропеллери 1 пара Autel Evo Max 4T propellers gray 1 pair (Original) Гото…" at bounding box center [698, 172] width 841 height 133
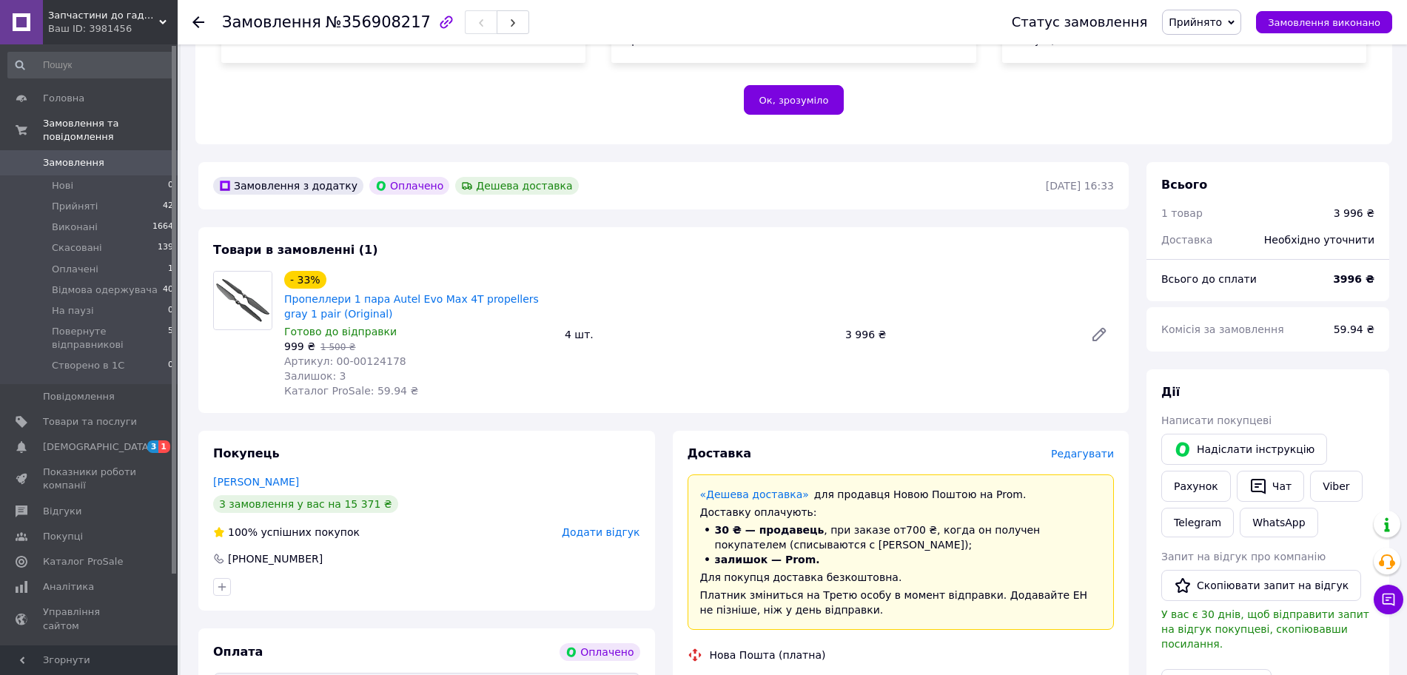
scroll to position [182, 0]
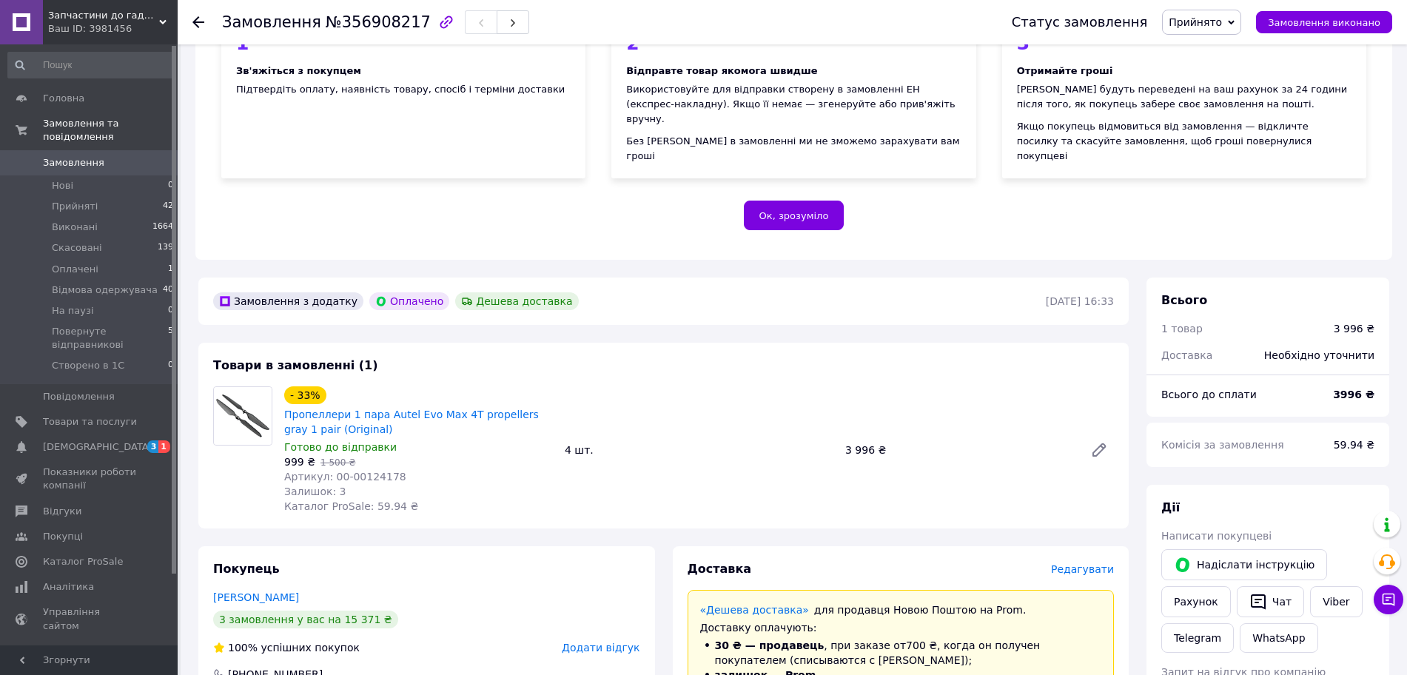
click at [202, 22] on use at bounding box center [198, 22] width 12 height 12
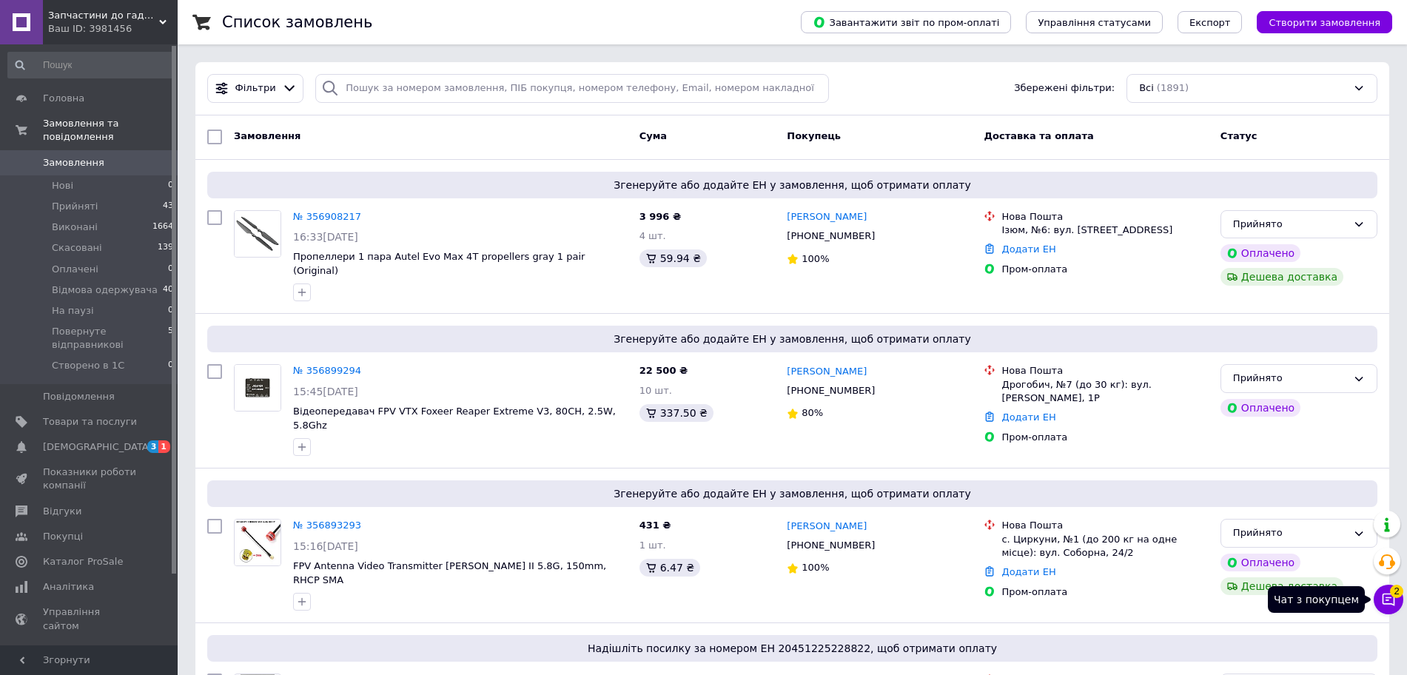
click at [1386, 596] on icon at bounding box center [1388, 599] width 15 height 15
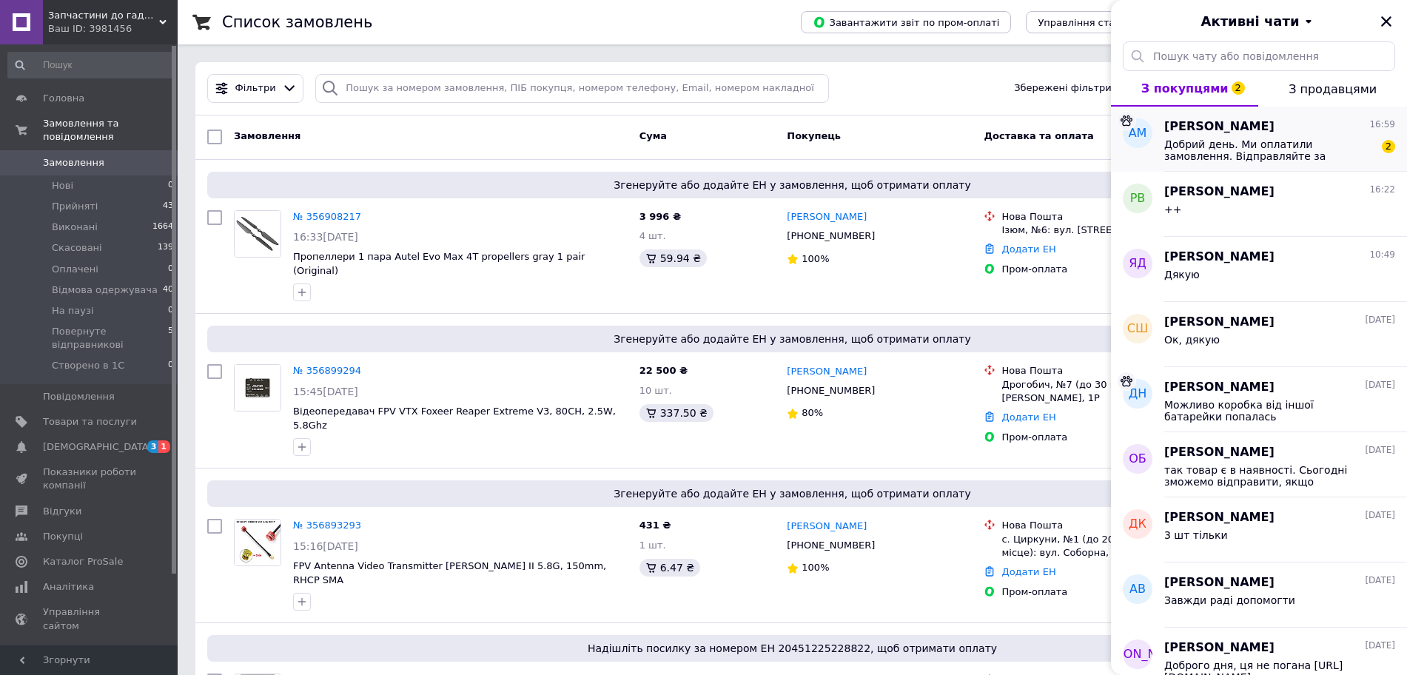
click at [1228, 161] on span "Добрий день. Ми оплатили замовлення. Відправляйте за реквізитами: [GEOGRAPHIC_D…" at bounding box center [1269, 150] width 210 height 24
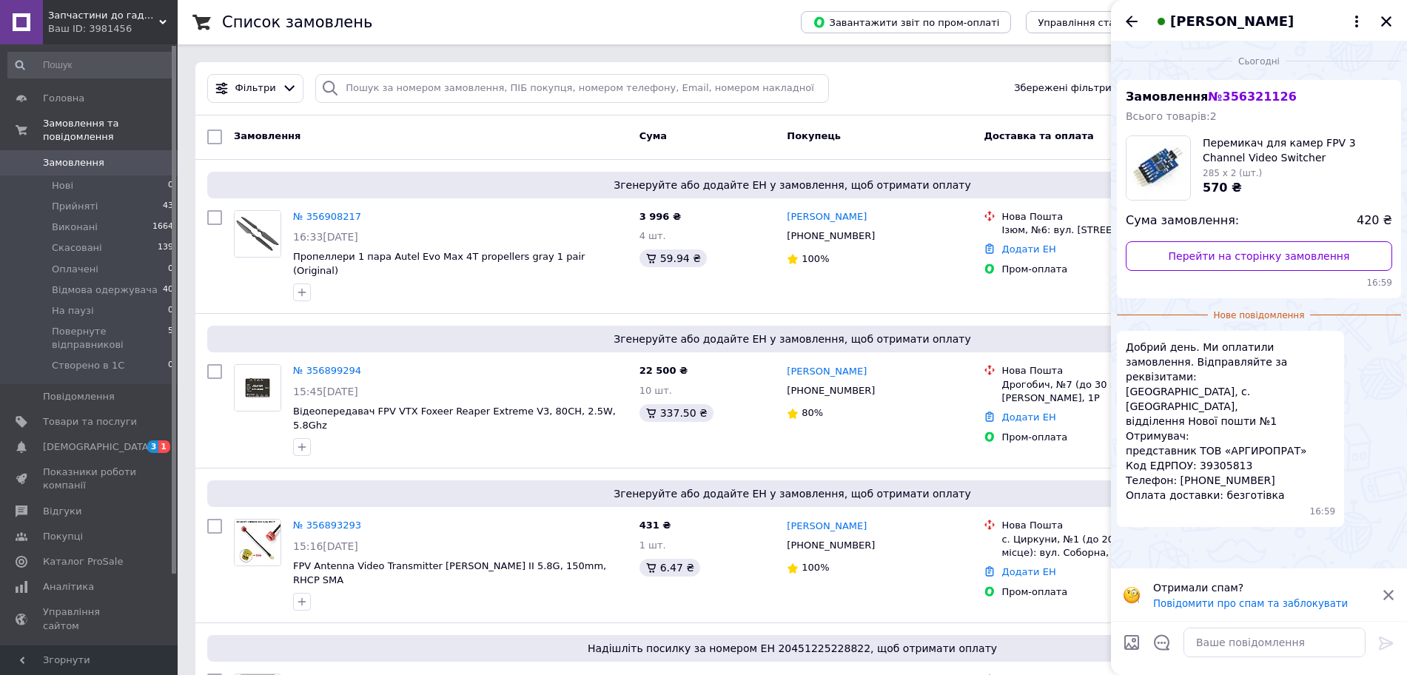
click at [1391, 588] on icon at bounding box center [1387, 594] width 13 height 13
click at [1232, 648] on textarea at bounding box center [1274, 642] width 182 height 30
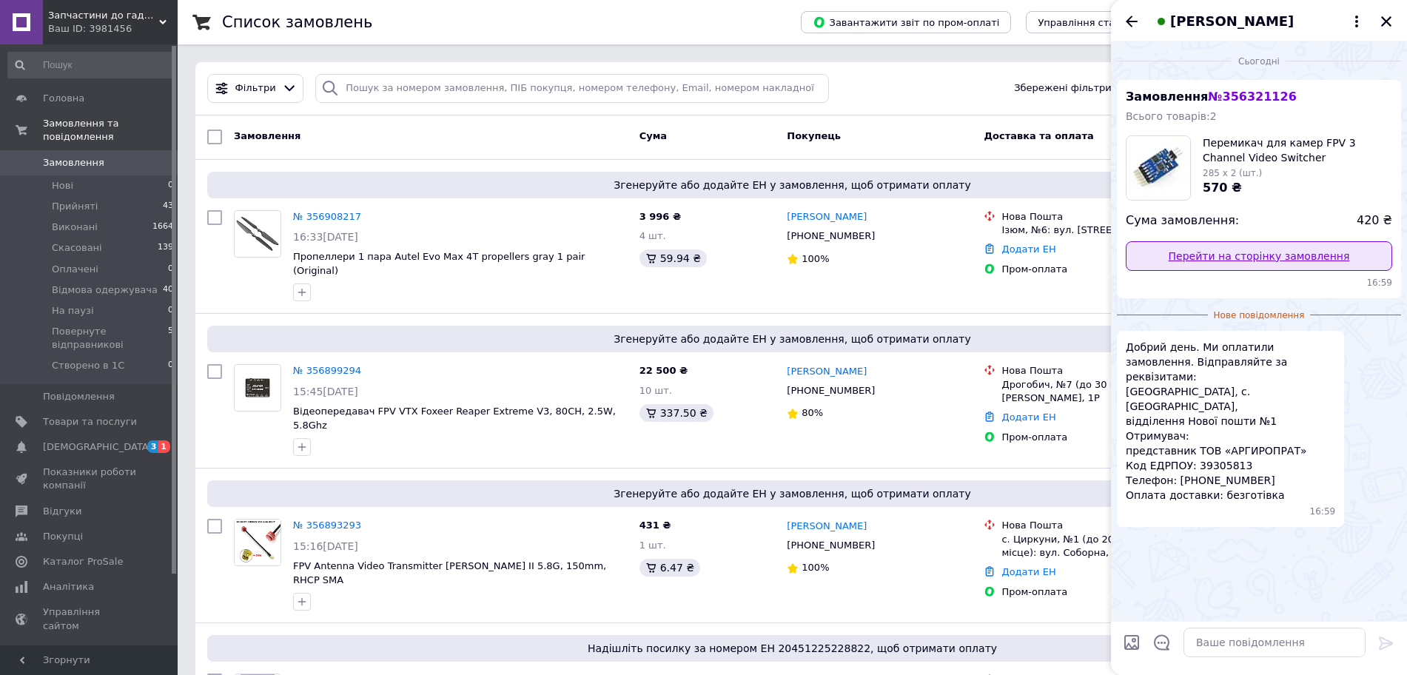
click at [1242, 255] on link "Перейти на сторінку замовлення" at bounding box center [1258, 256] width 266 height 30
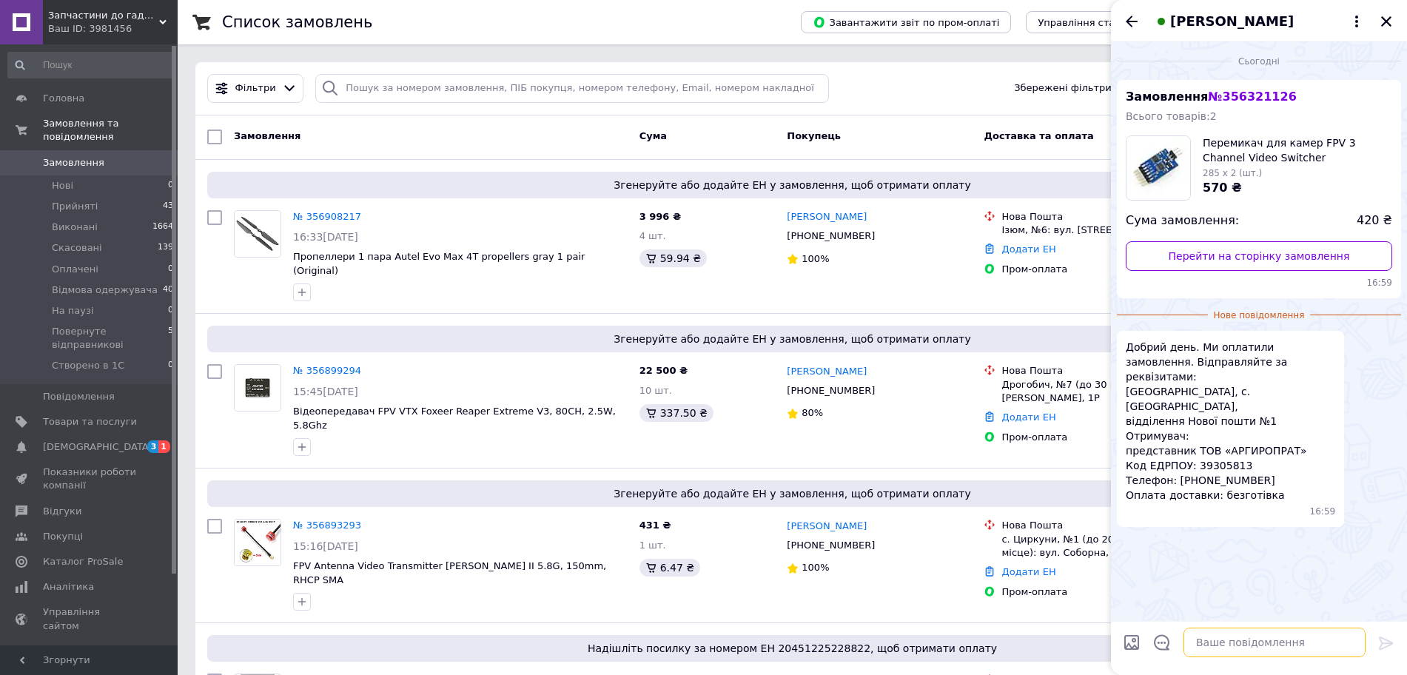
click at [1256, 646] on textarea at bounding box center [1274, 642] width 182 height 30
click at [1293, 16] on span "[PERSON_NAME]" at bounding box center [1232, 21] width 124 height 19
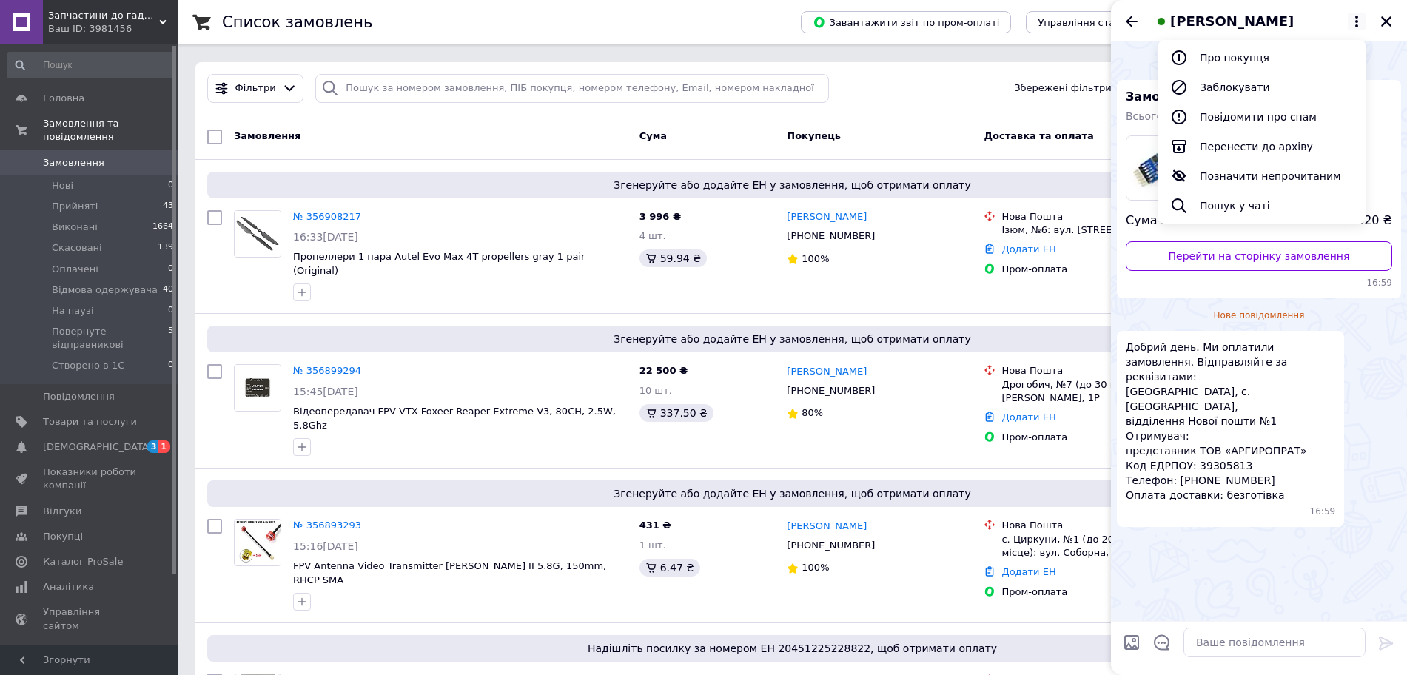
click at [1293, 16] on span "[PERSON_NAME]" at bounding box center [1232, 21] width 124 height 19
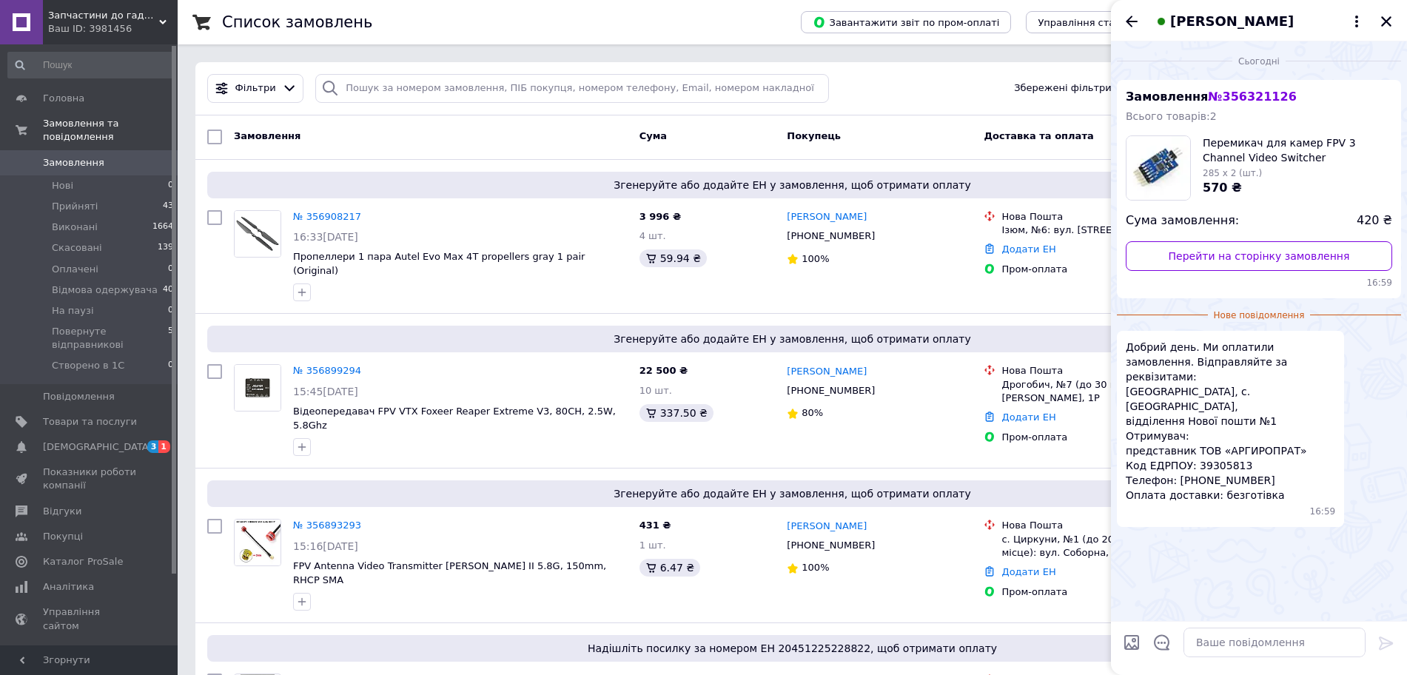
click at [1293, 16] on span "[PERSON_NAME]" at bounding box center [1232, 21] width 124 height 19
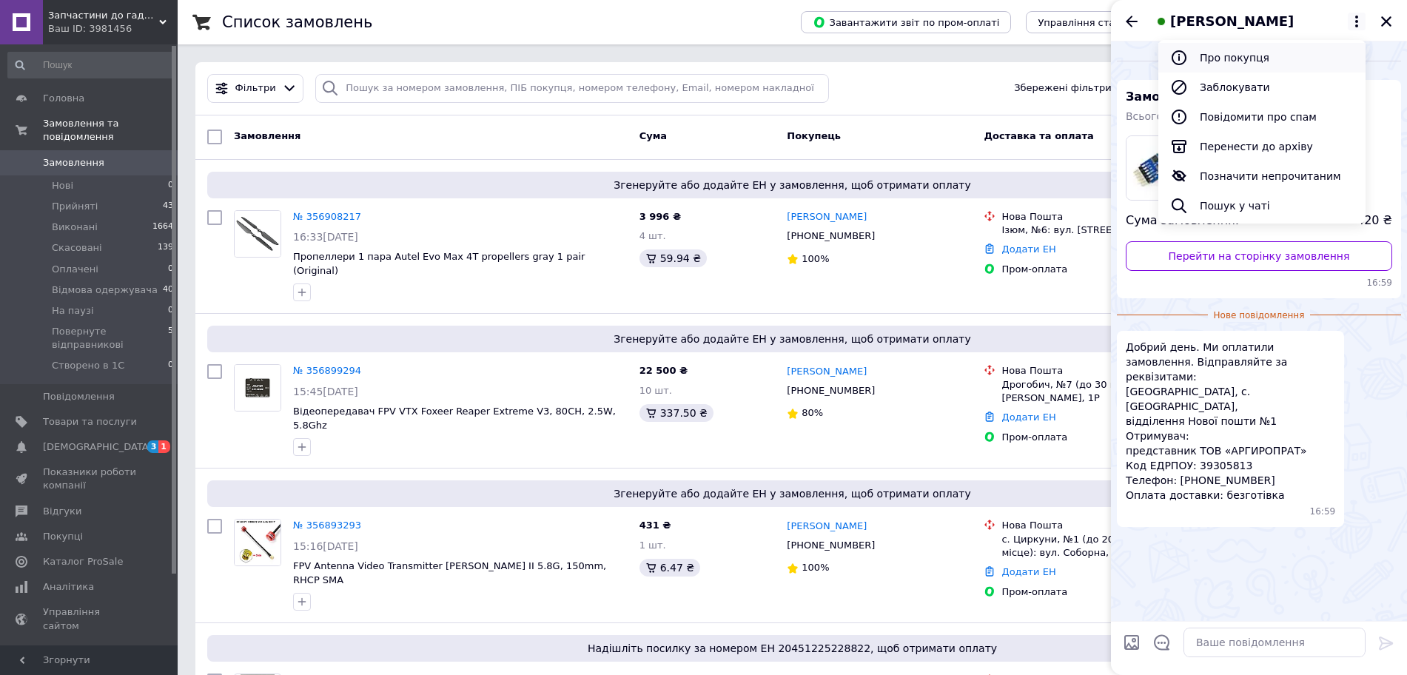
click at [1259, 50] on button "Про покупця" at bounding box center [1261, 58] width 207 height 30
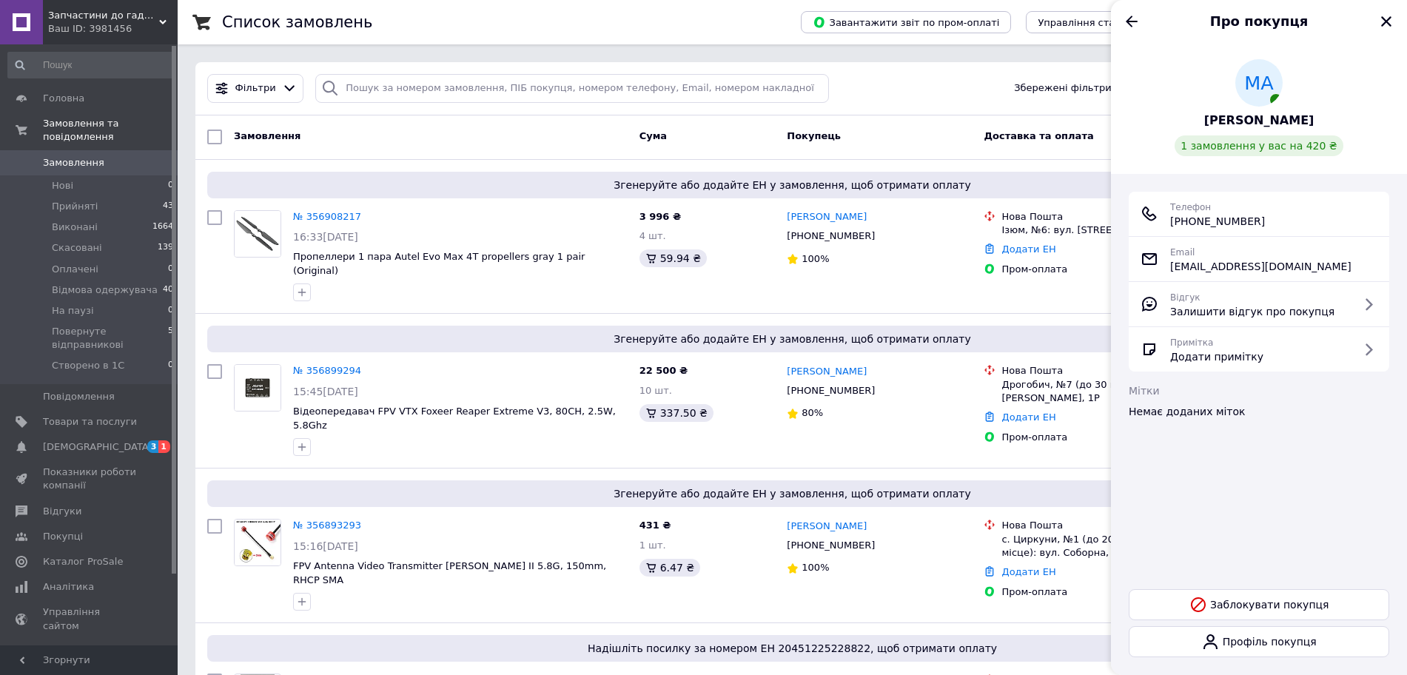
drag, startPoint x: 1131, startPoint y: 20, endPoint x: 1148, endPoint y: 19, distance: 17.0
click at [1131, 19] on icon "Назад" at bounding box center [1132, 22] width 18 height 18
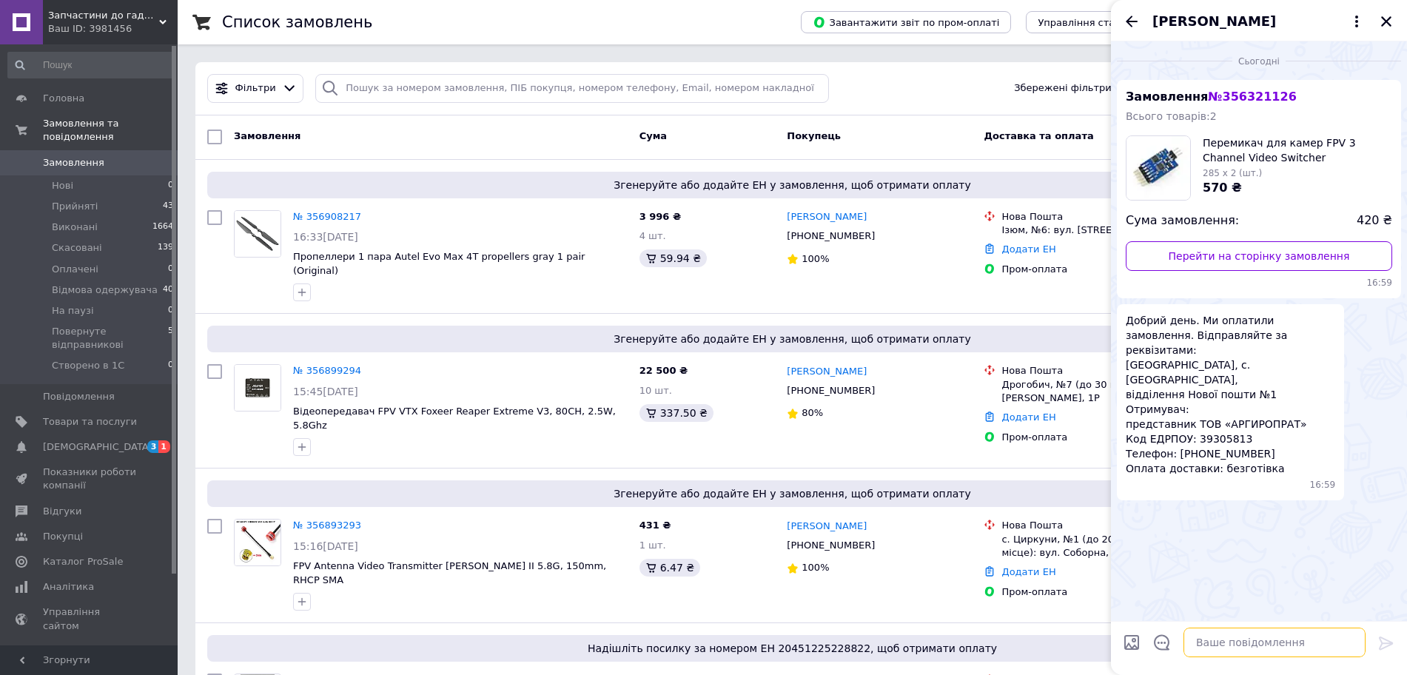
click at [1227, 638] on textarea at bounding box center [1274, 642] width 182 height 30
type textarea "Доброго дня, зафіксували завтра відправимо разом з видатковою"
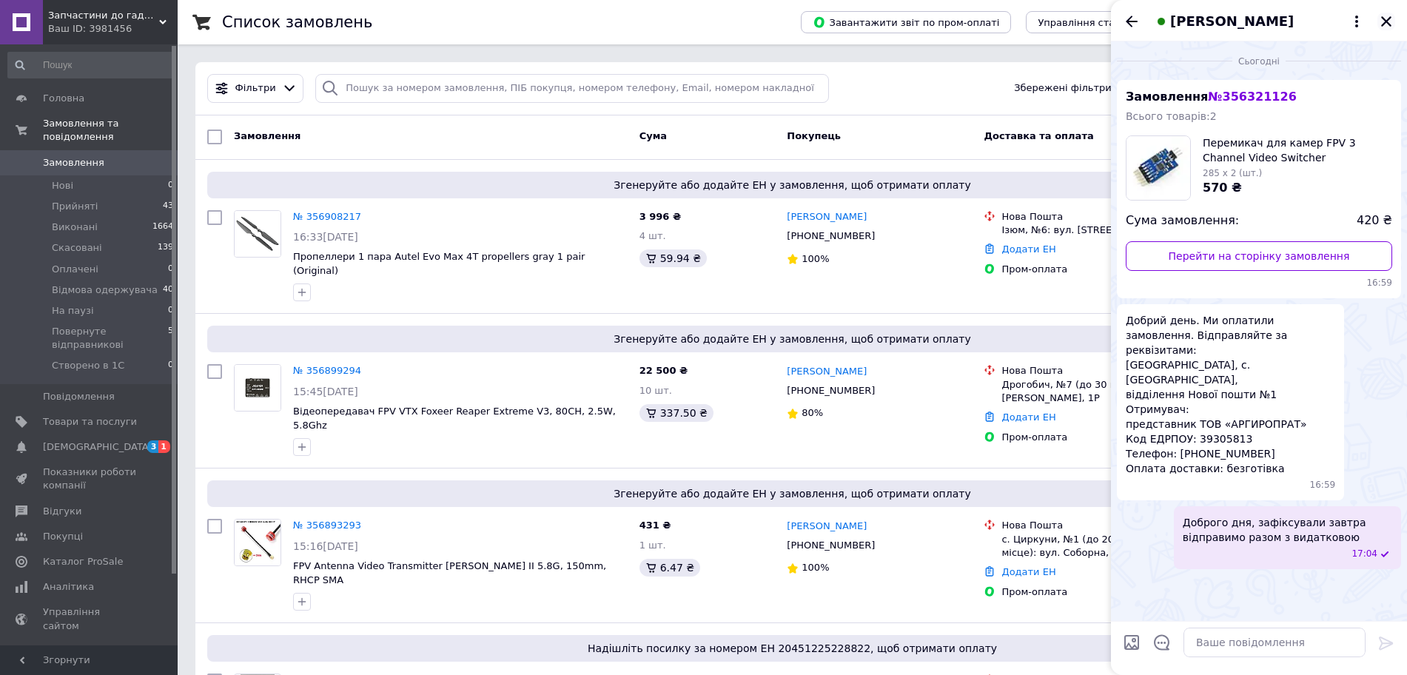
click at [1390, 23] on icon "Закрити" at bounding box center [1385, 21] width 13 height 13
